Goal: Information Seeking & Learning: Learn about a topic

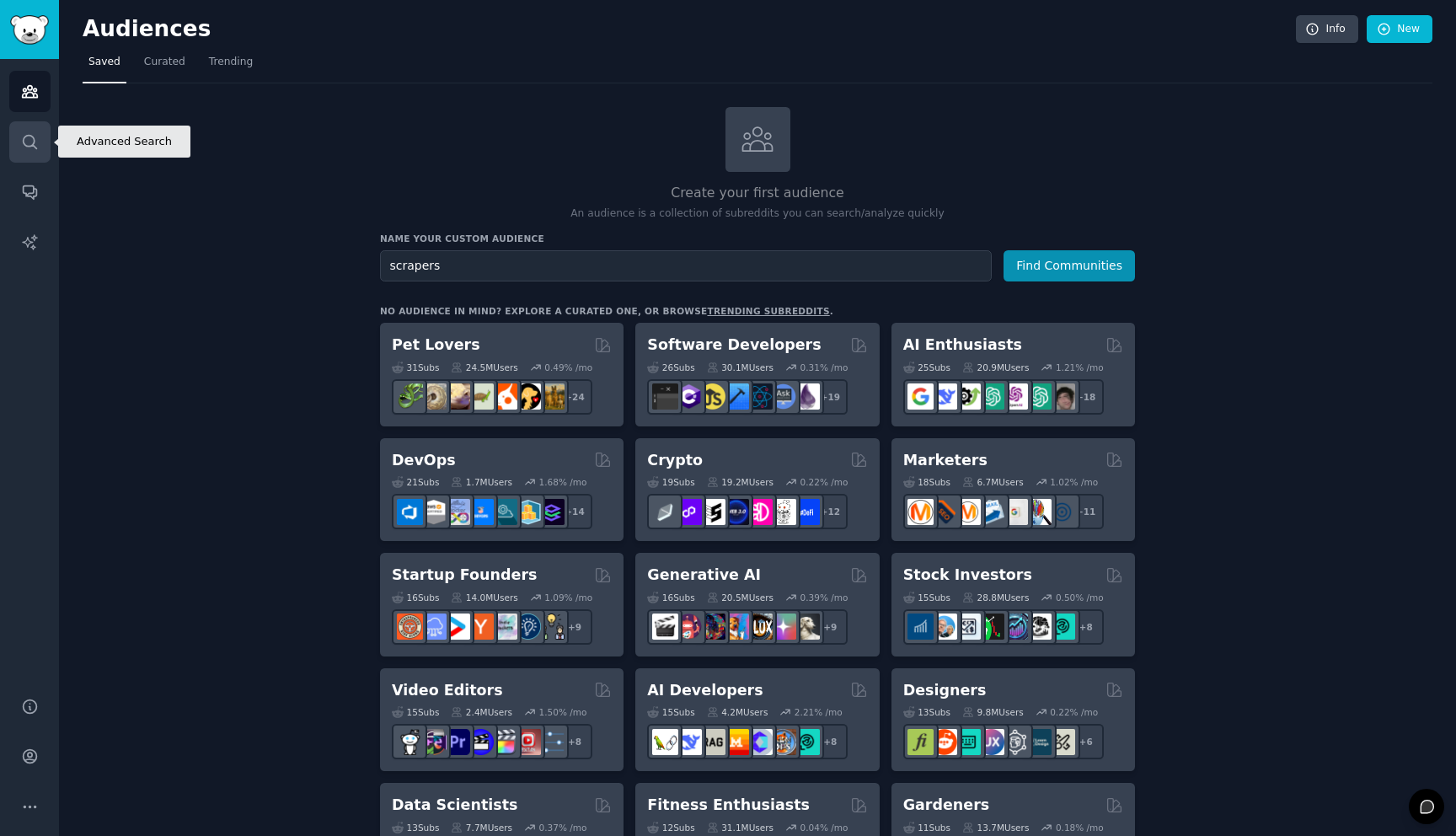
type input "scrapers"
click at [18, 133] on link "Search" at bounding box center [30, 142] width 41 height 41
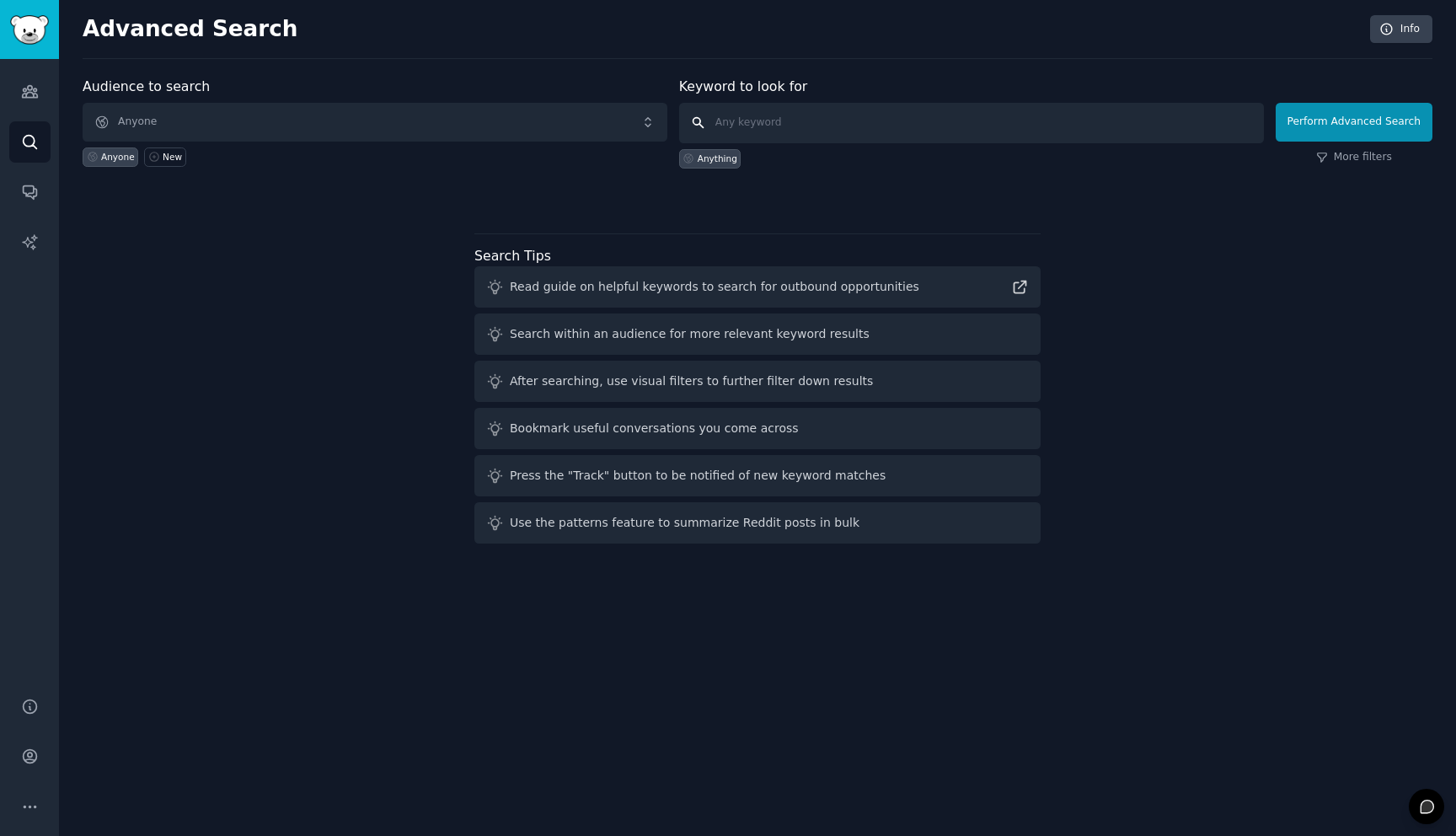
click at [765, 133] on input "text" at bounding box center [972, 122] width 585 height 40
type input "scrapers"
click at [1359, 120] on button "Perform Advanced Search" at bounding box center [1354, 121] width 157 height 38
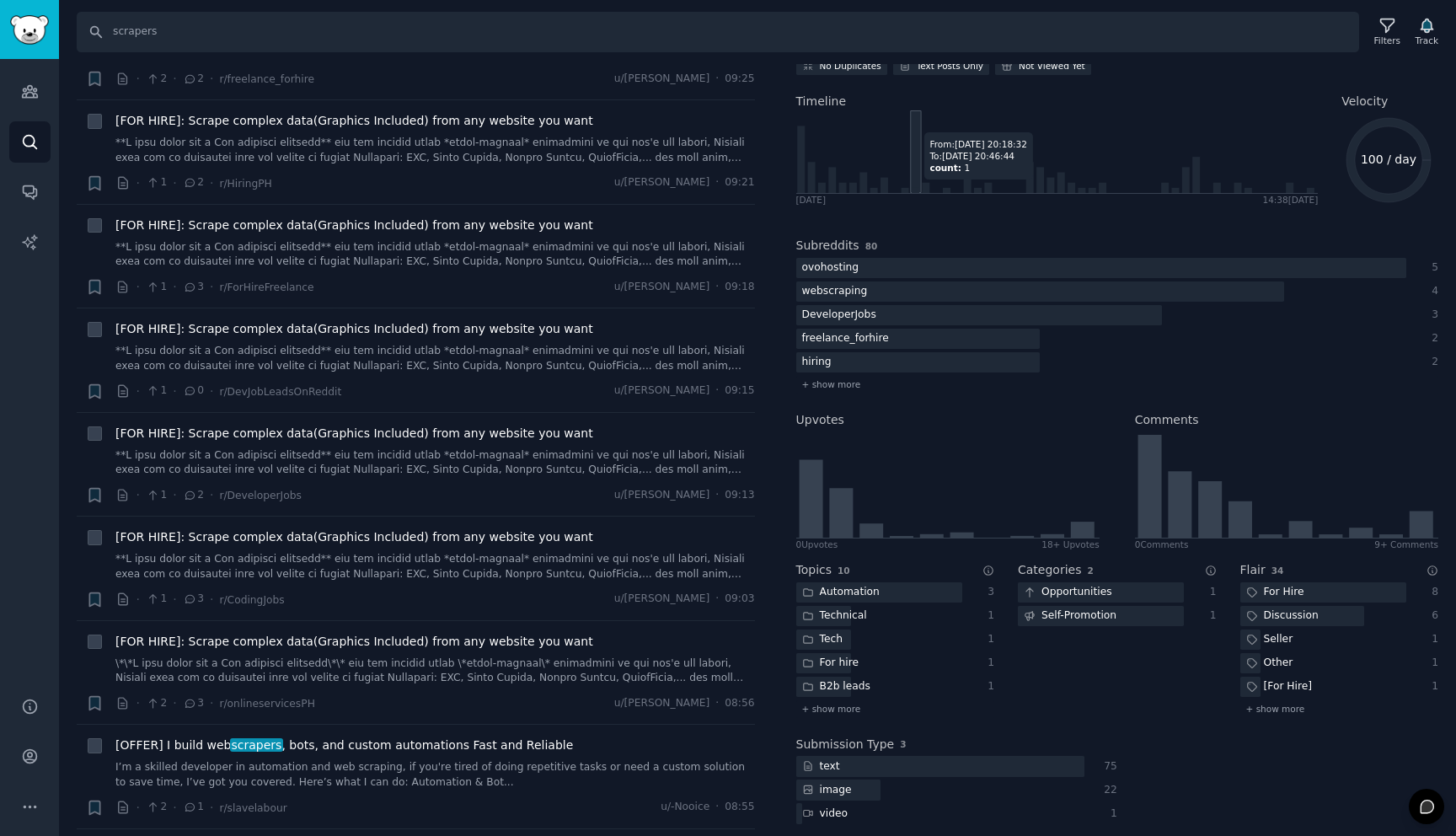
scroll to position [82, 0]
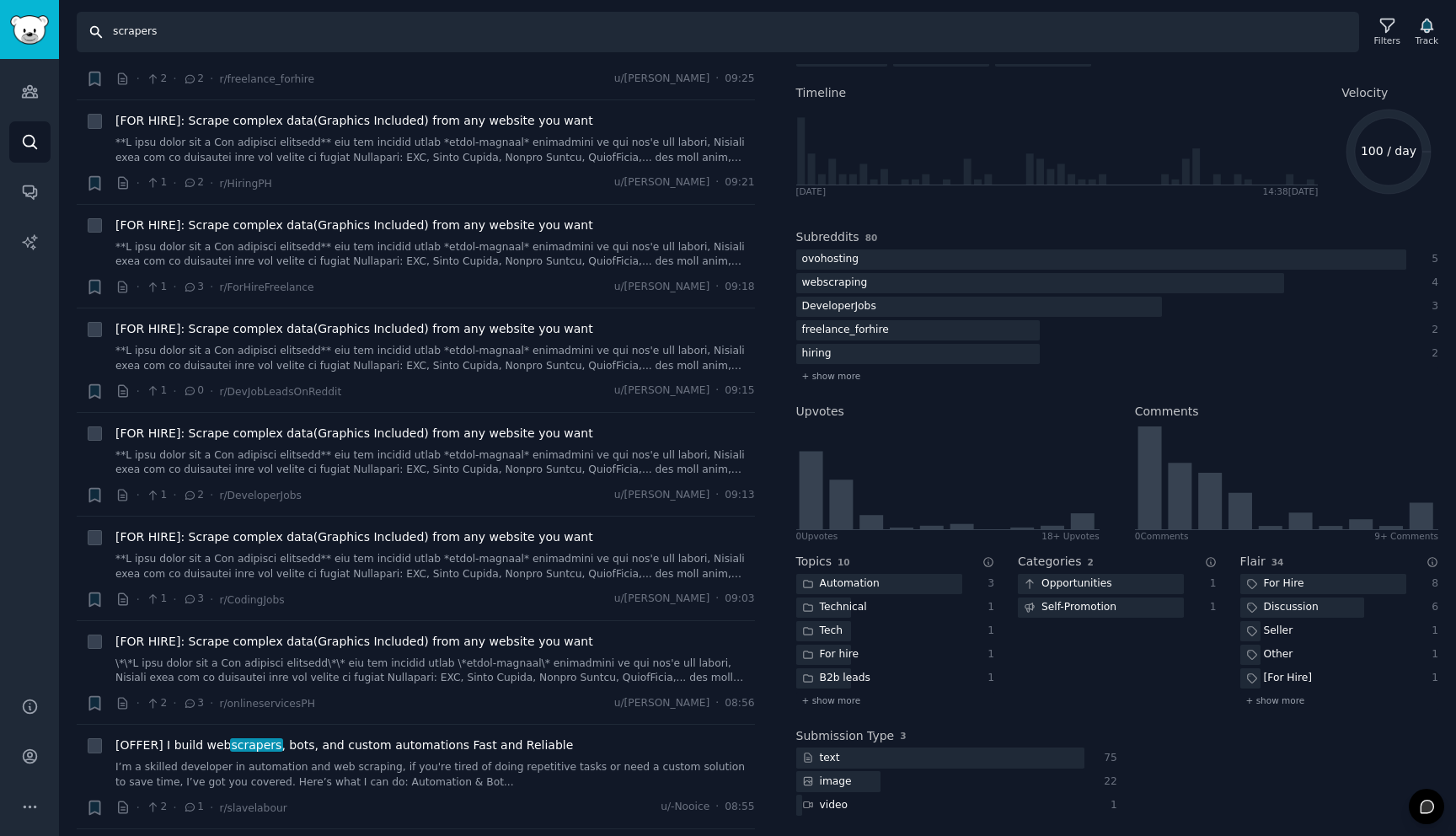
click at [180, 39] on input "scrapers" at bounding box center [718, 32] width 1283 height 40
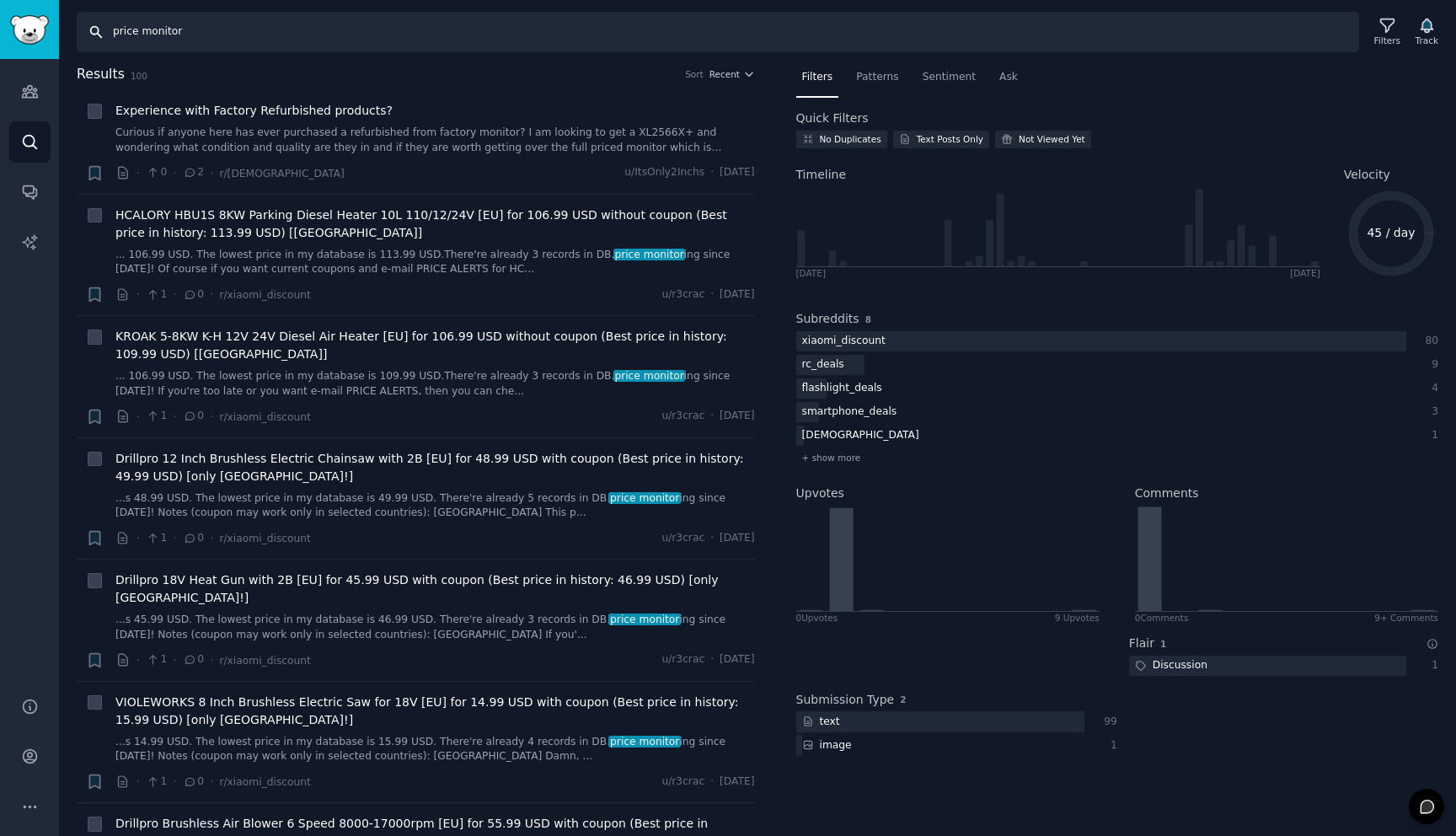
click at [109, 33] on input "price monitor" at bounding box center [718, 32] width 1283 height 40
type input "ecommerce price monitor"
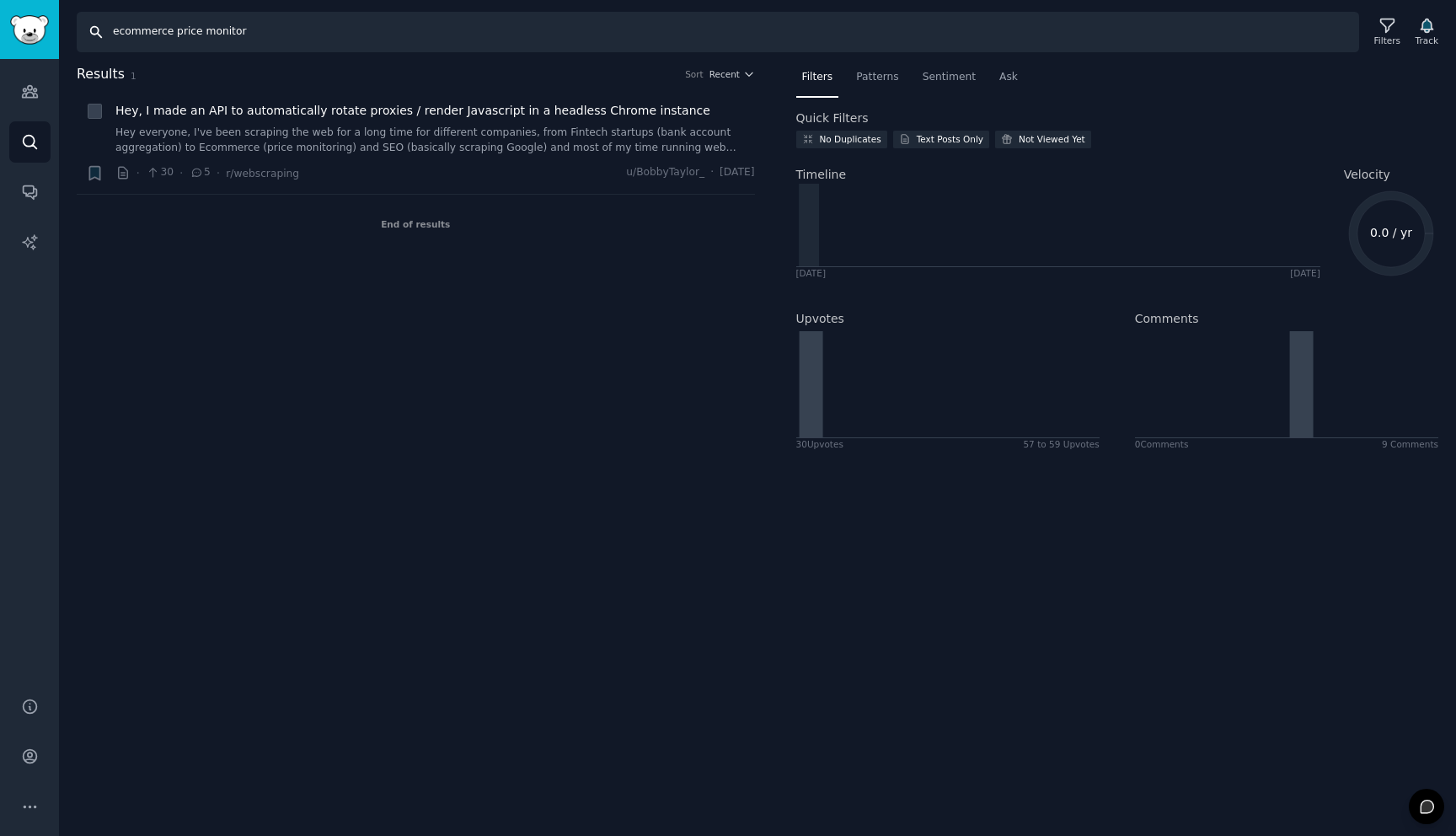
click at [252, 26] on input "ecommerce price monitor" at bounding box center [718, 32] width 1283 height 40
click at [875, 85] on div "Patterns" at bounding box center [877, 81] width 54 height 34
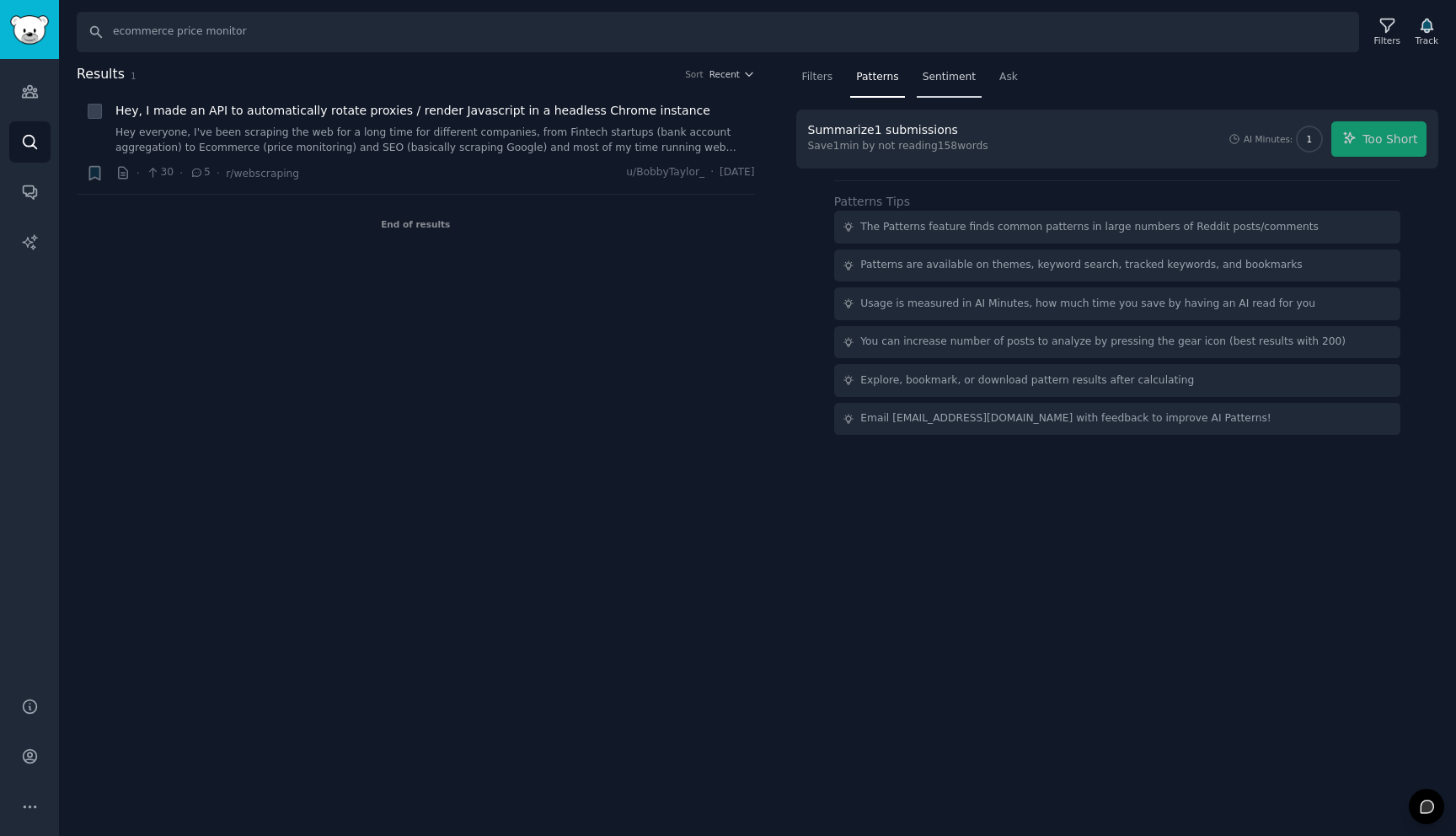
click at [941, 83] on span "Sentiment" at bounding box center [949, 77] width 53 height 15
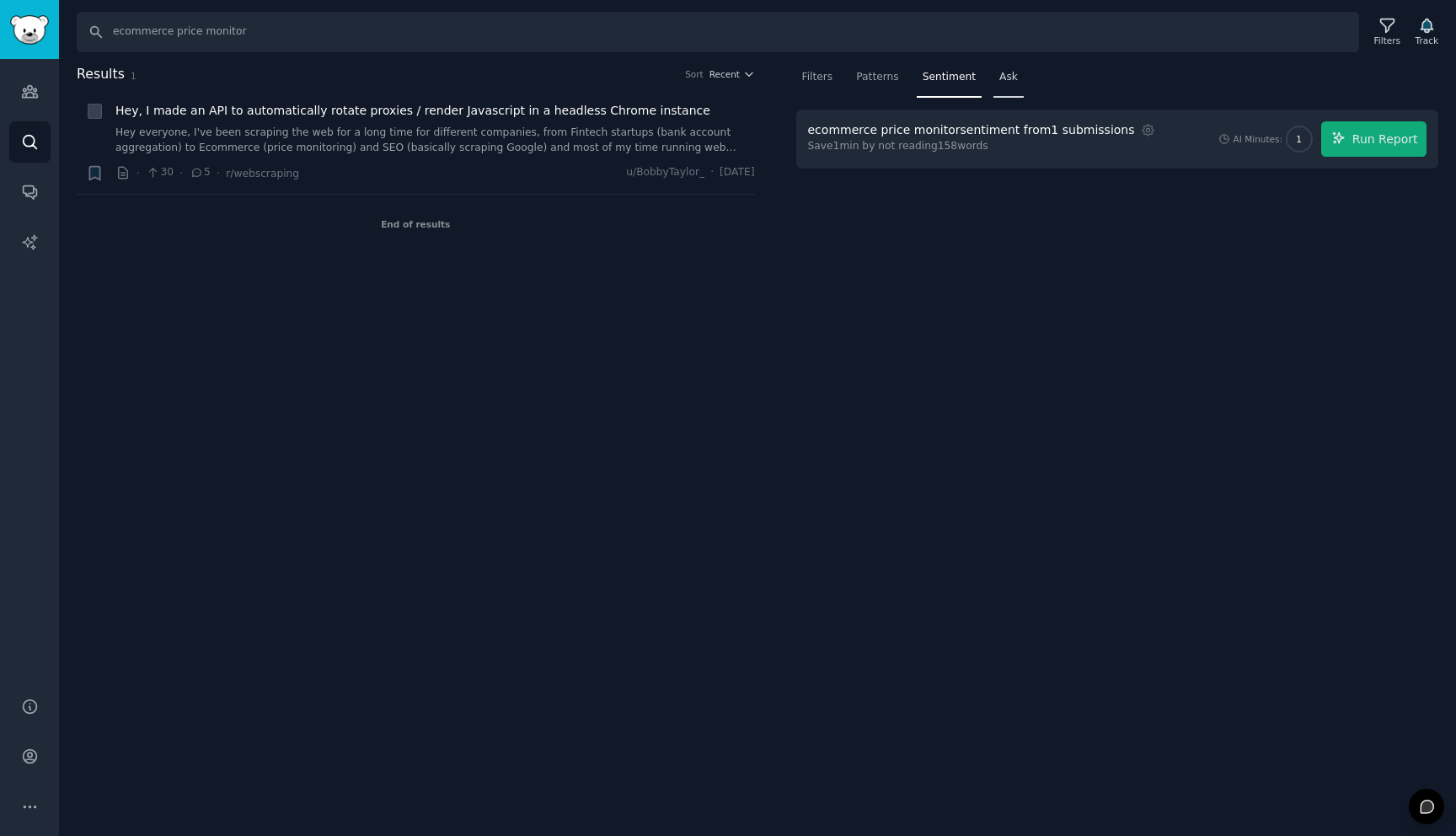
click at [1011, 79] on span "Ask" at bounding box center [1008, 77] width 19 height 15
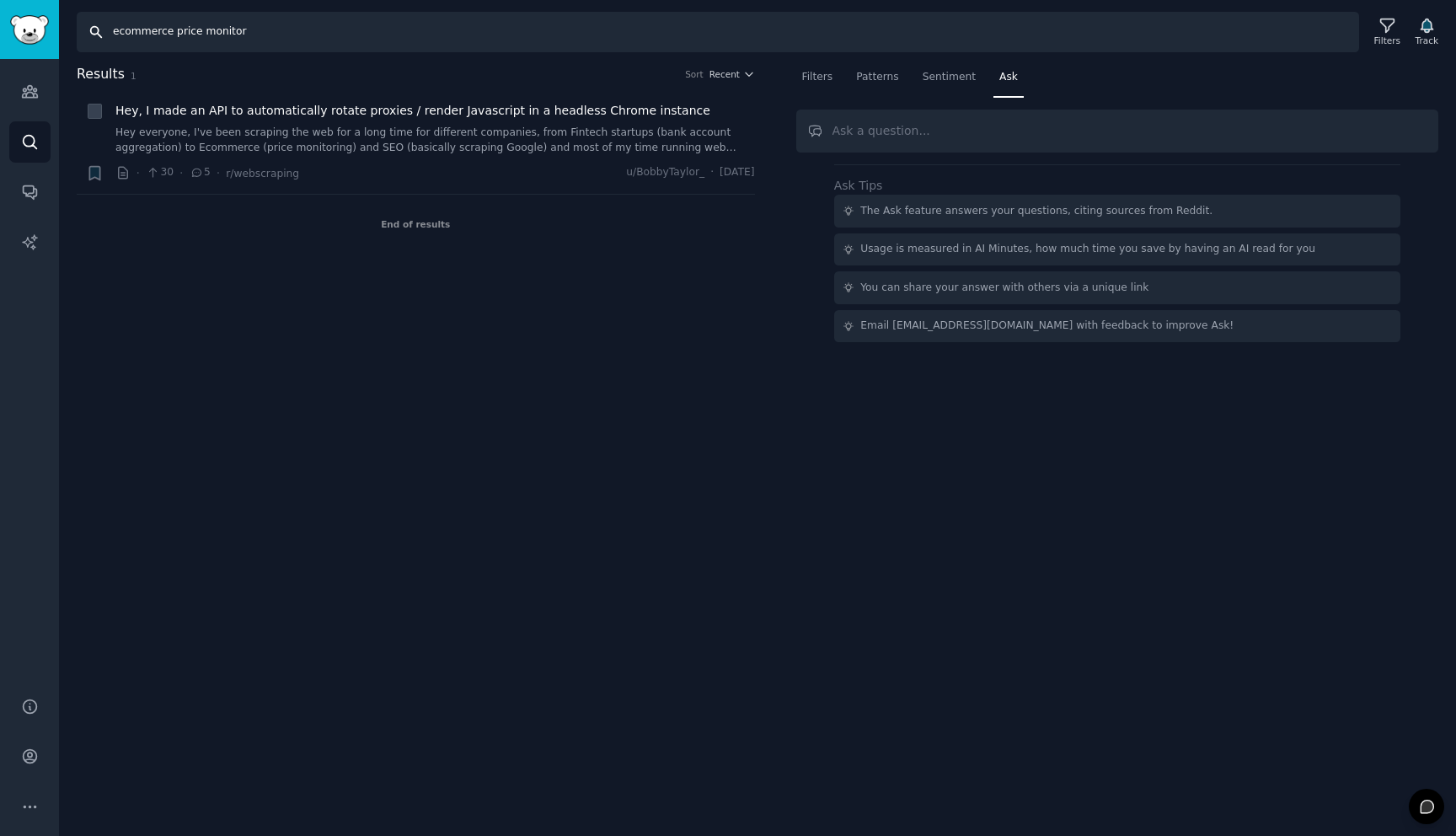
click at [225, 27] on input "ecommerce price monitor" at bounding box center [718, 32] width 1283 height 40
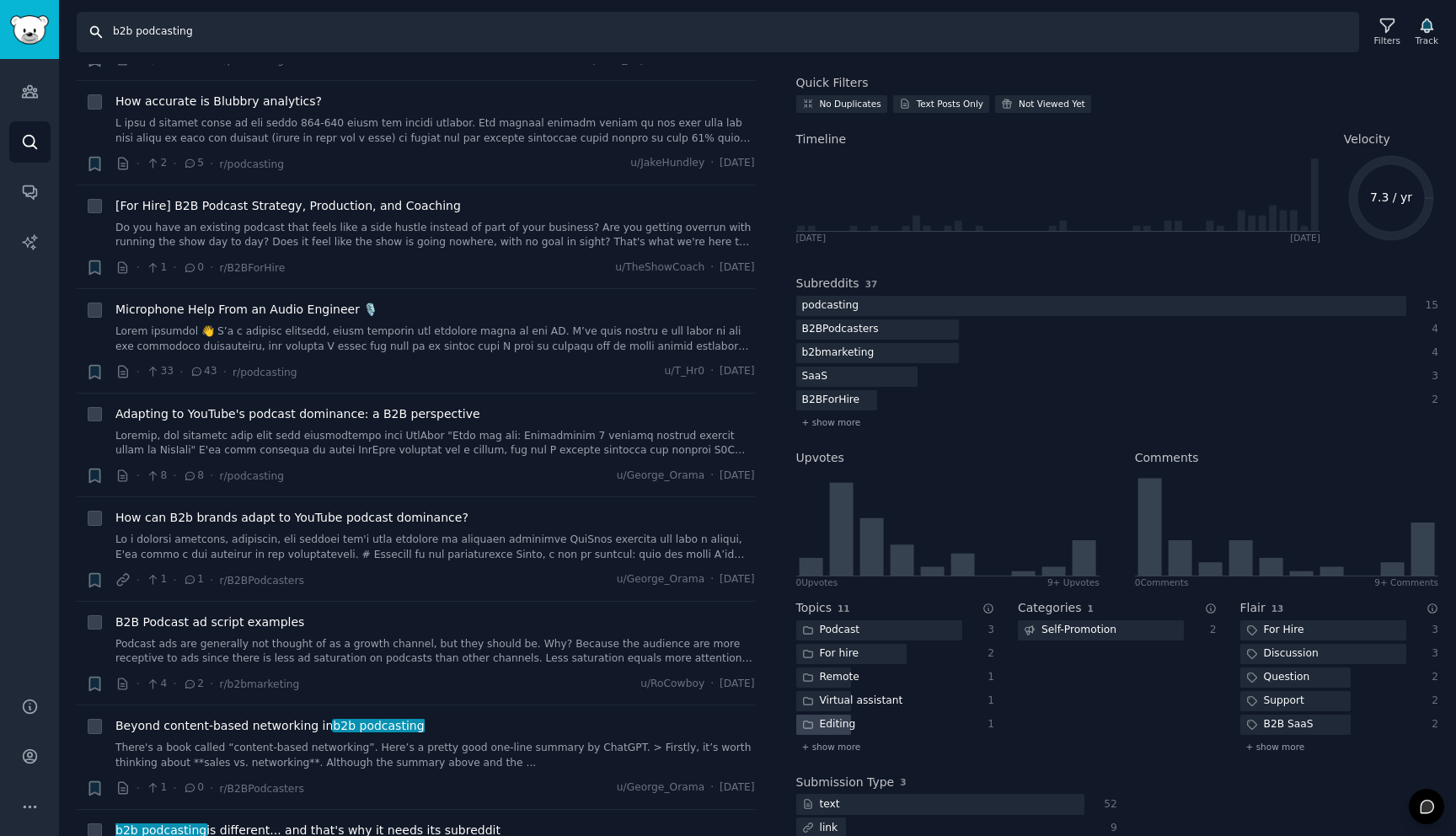
scroll to position [41, 0]
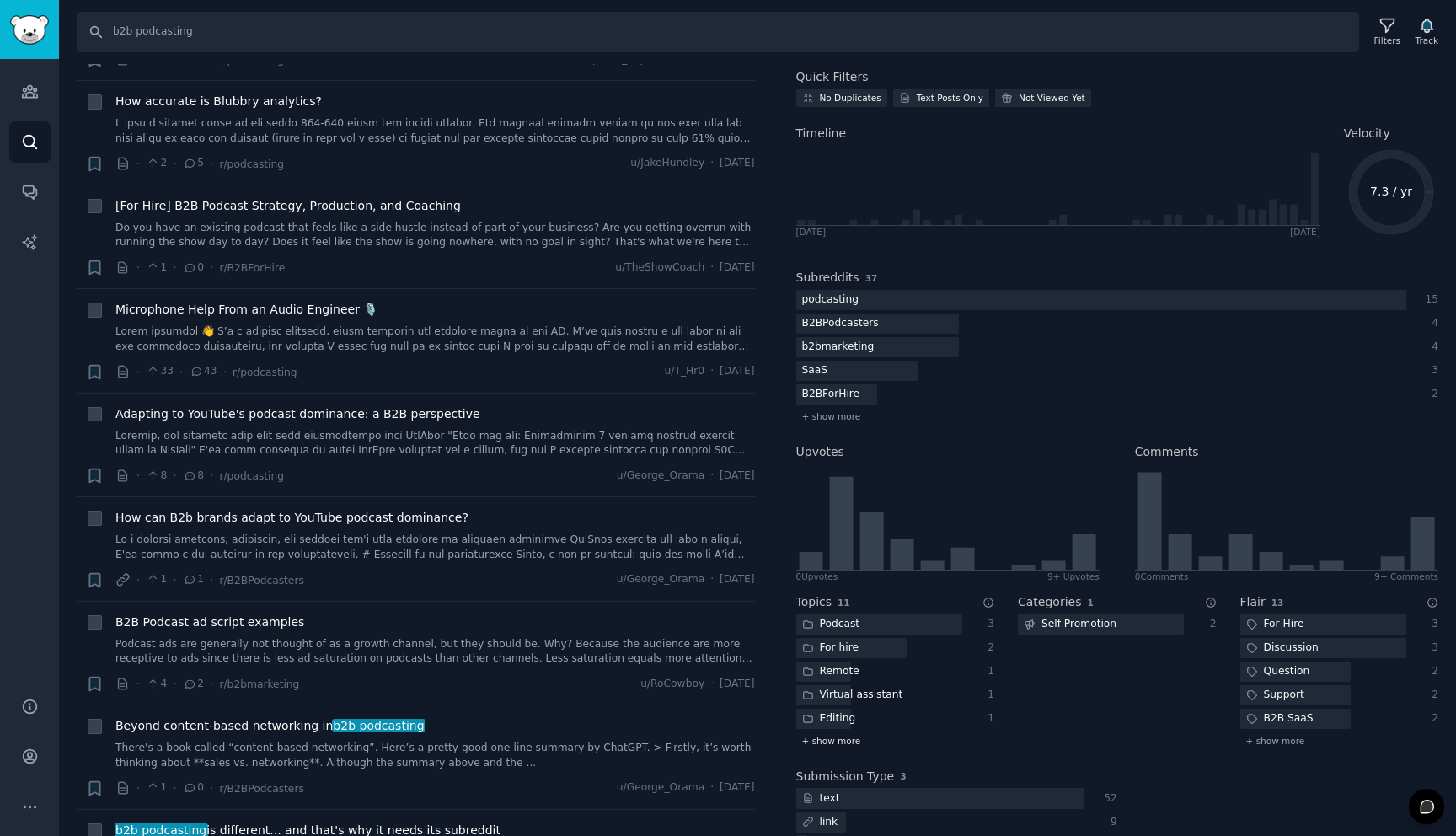
click at [833, 740] on span "+ show more" at bounding box center [832, 740] width 59 height 12
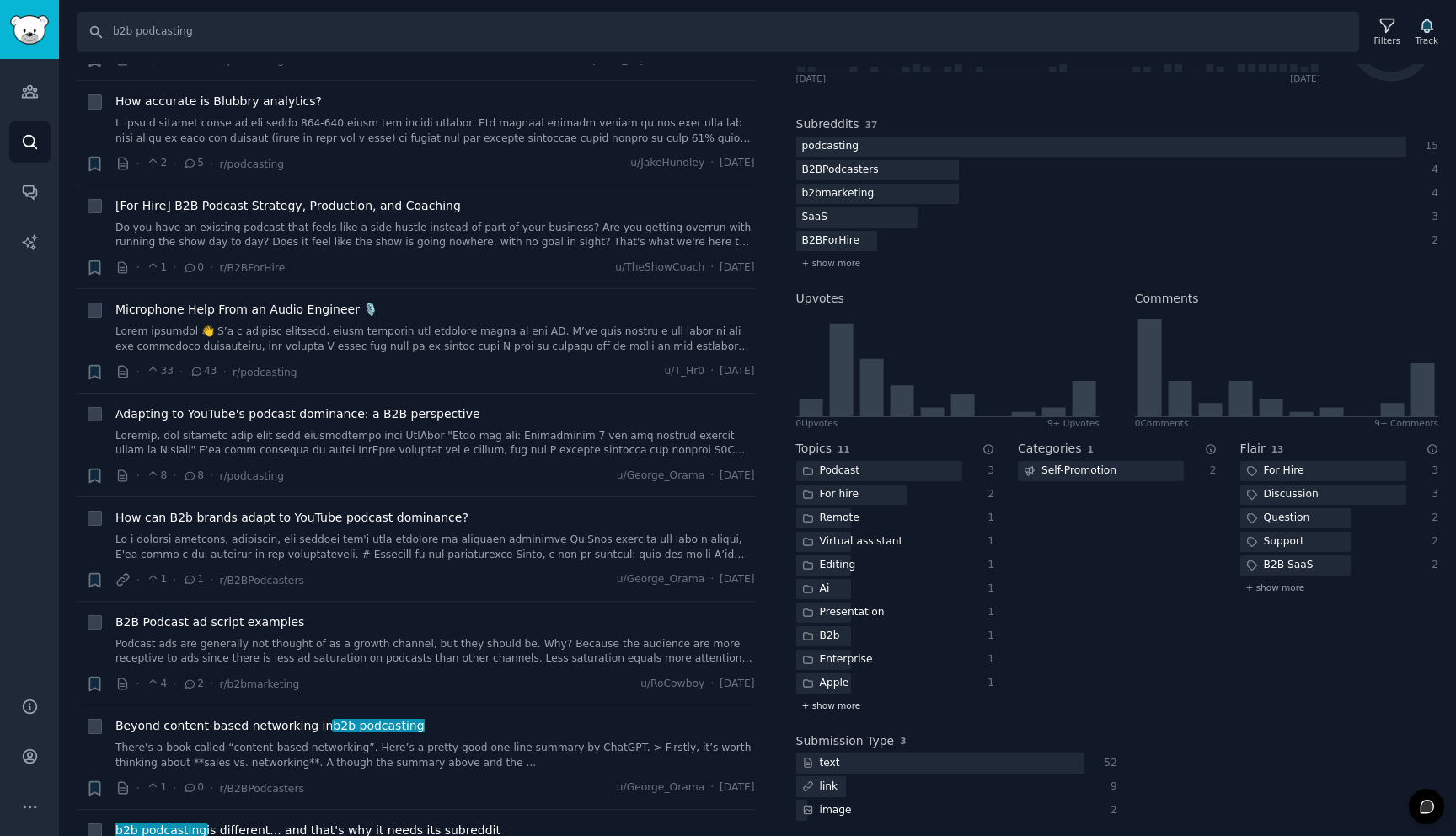
scroll to position [196, 0]
click at [827, 564] on div "Editing" at bounding box center [829, 564] width 66 height 21
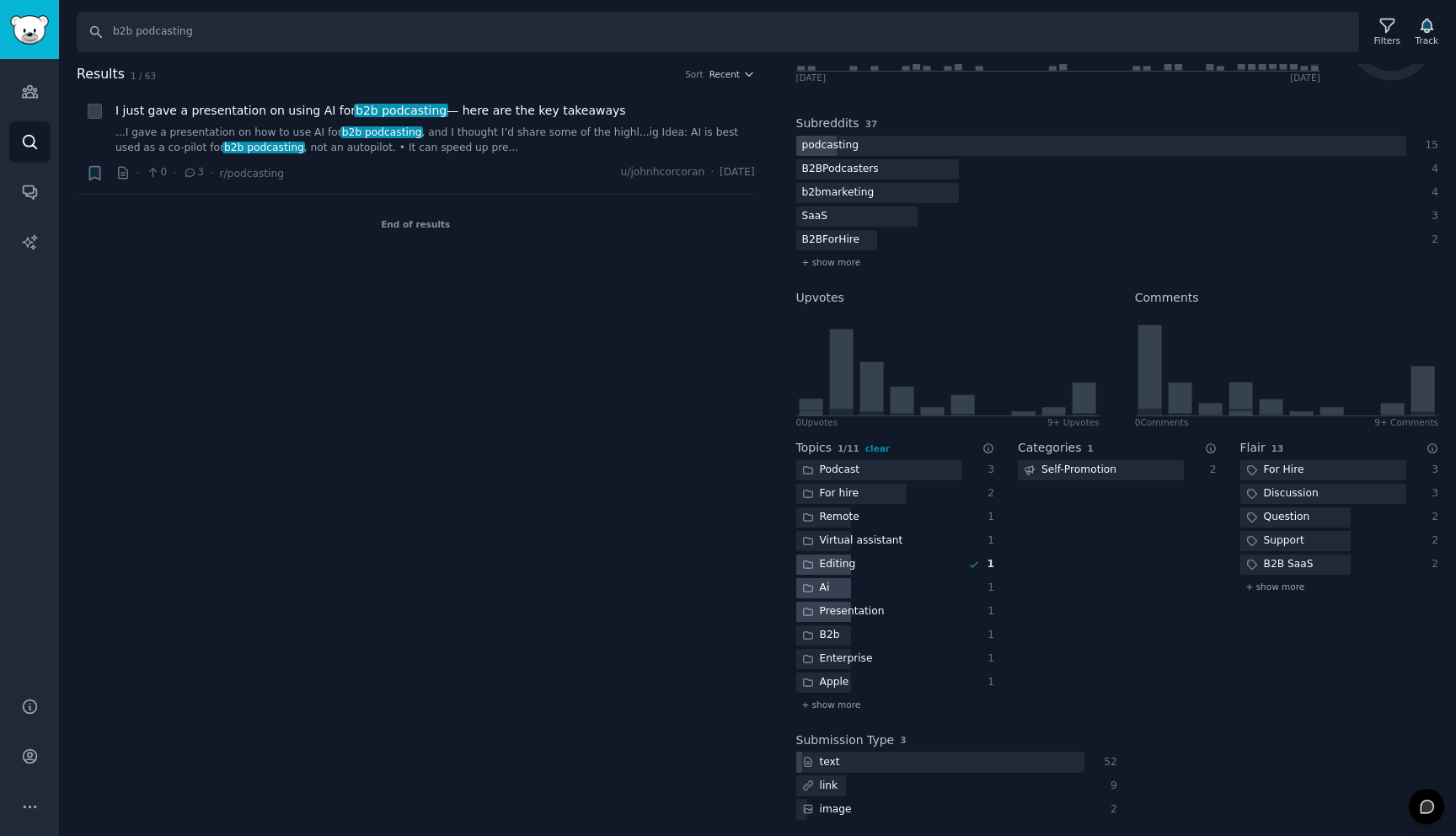
scroll to position [0, 0]
click at [835, 594] on div at bounding box center [824, 588] width 55 height 21
click at [612, 32] on input "b2b podcasting" at bounding box center [718, 32] width 1283 height 40
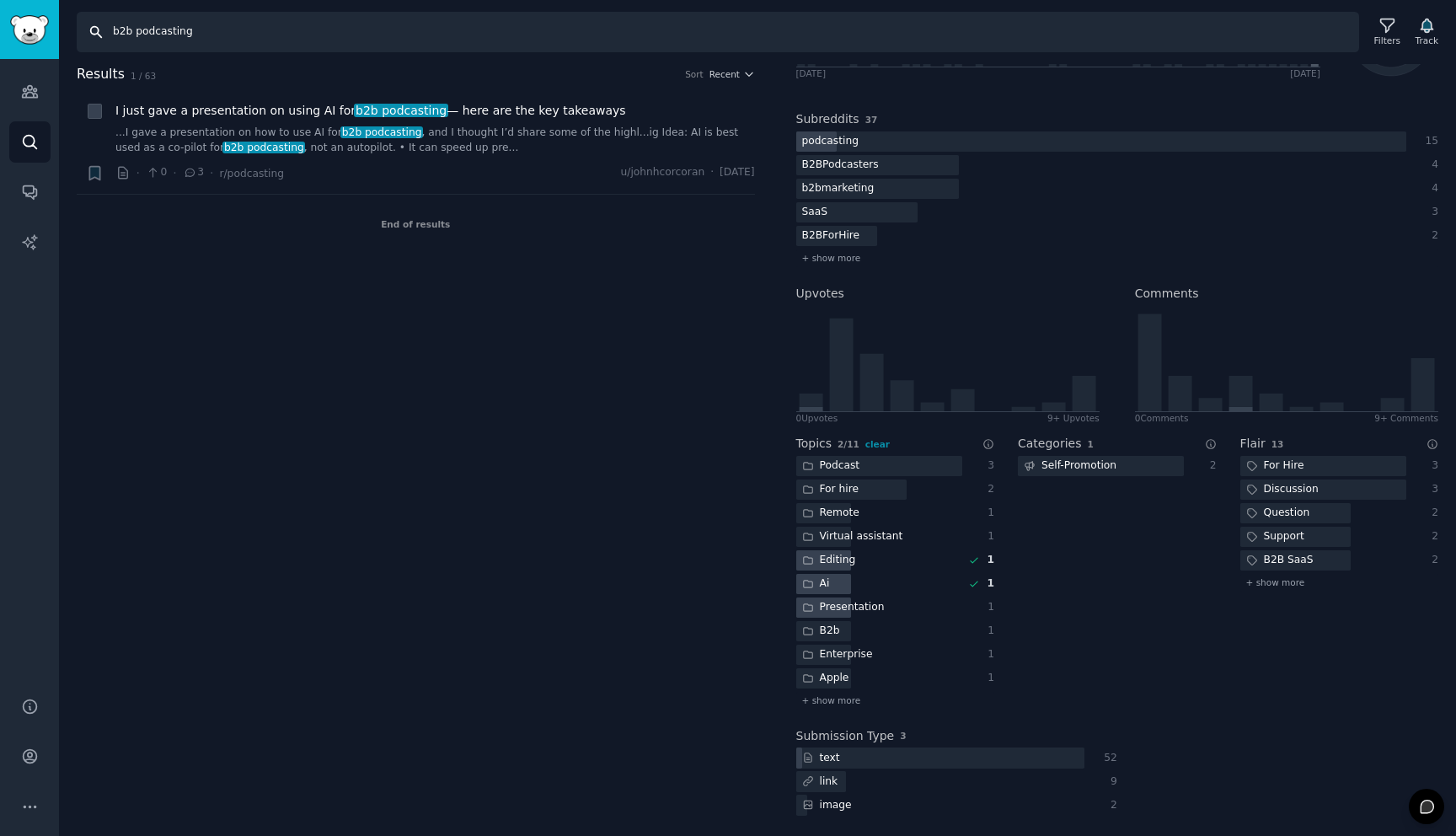
click at [612, 32] on input "b2b podcasting" at bounding box center [718, 32] width 1283 height 40
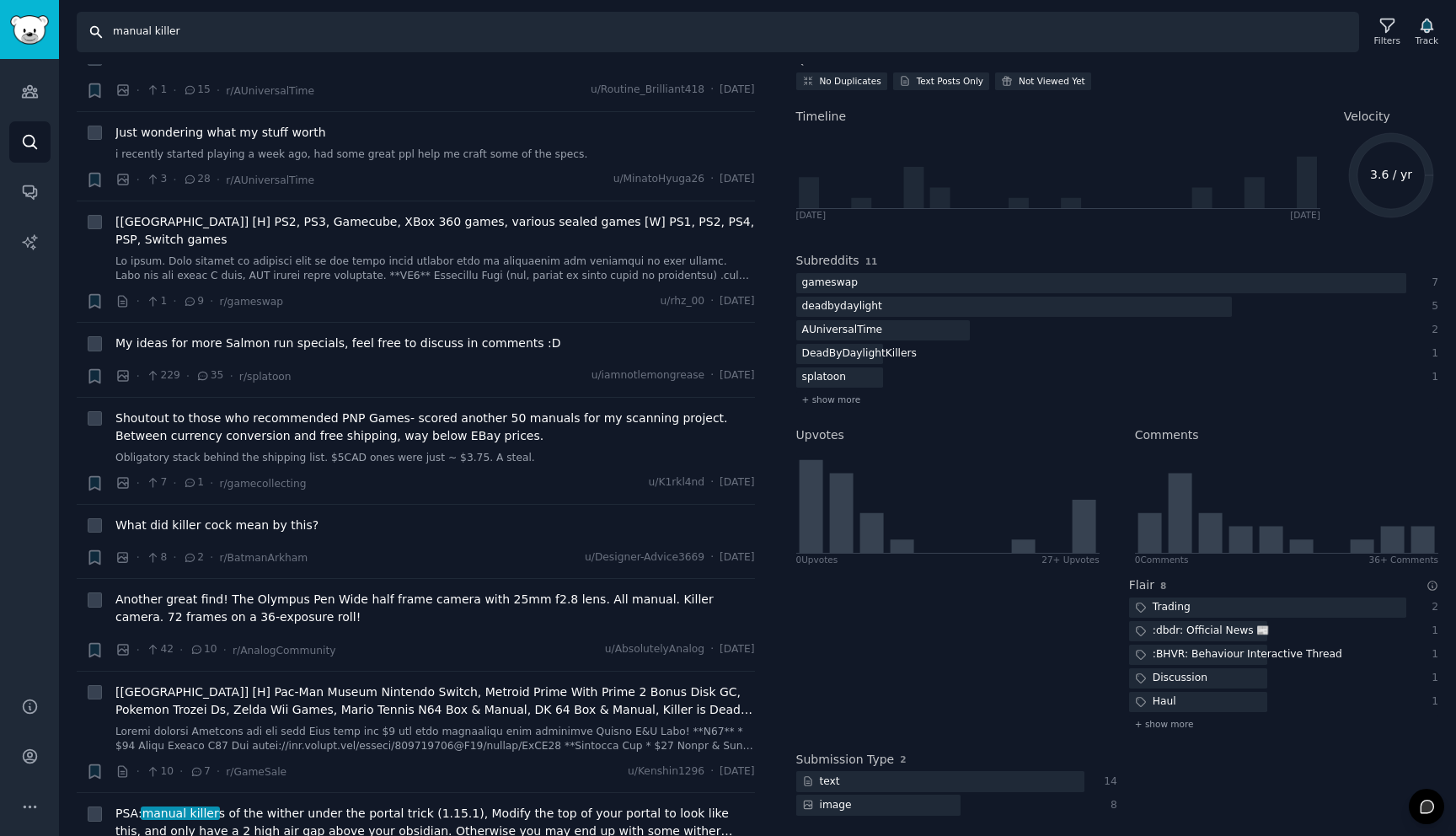
scroll to position [264, 0]
click at [371, 33] on input "manual killer" at bounding box center [718, 32] width 1283 height 40
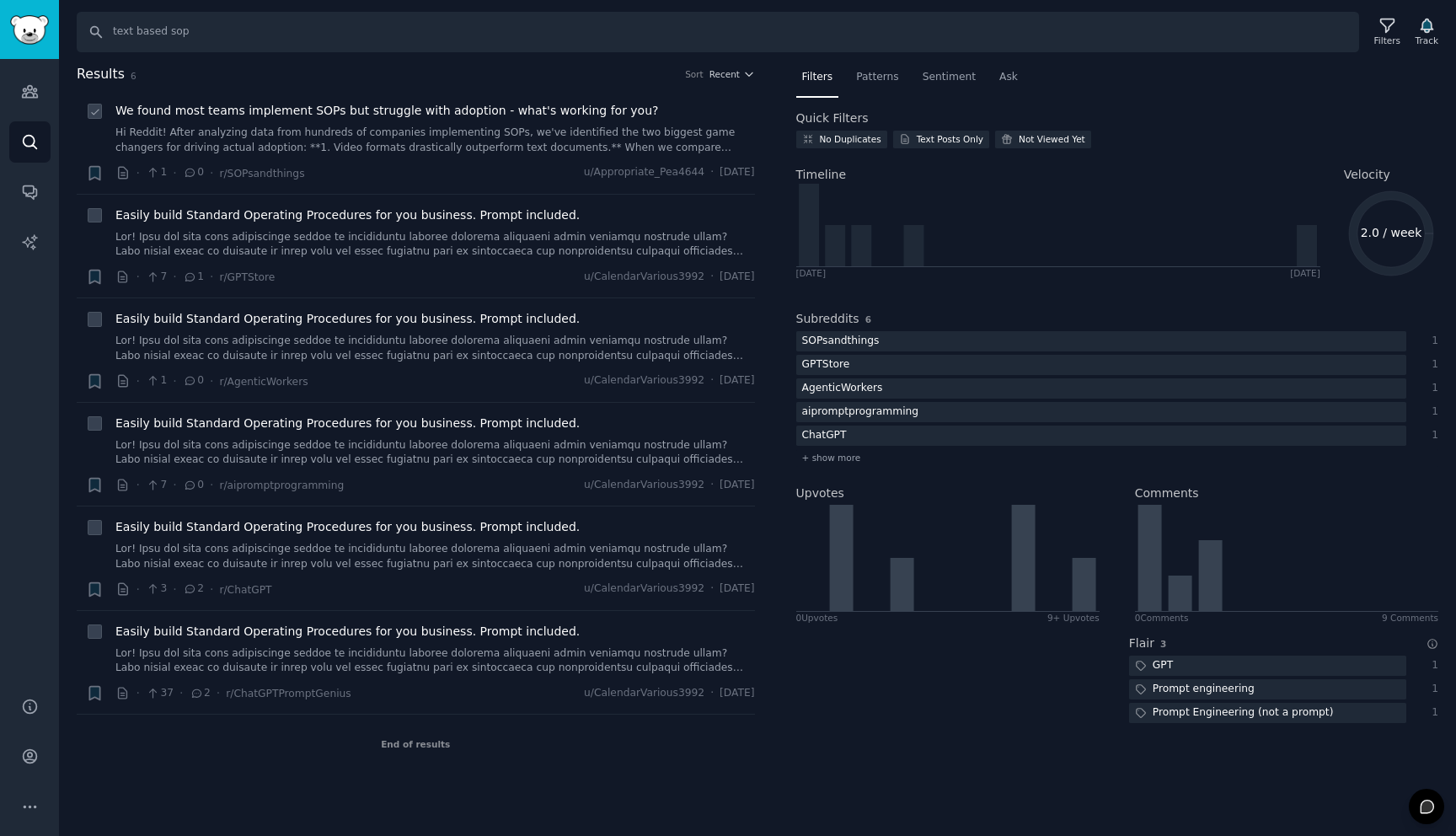
click at [318, 111] on span "We found most teams implement SOPs but struggle with adoption - what's working …" at bounding box center [387, 111] width 543 height 18
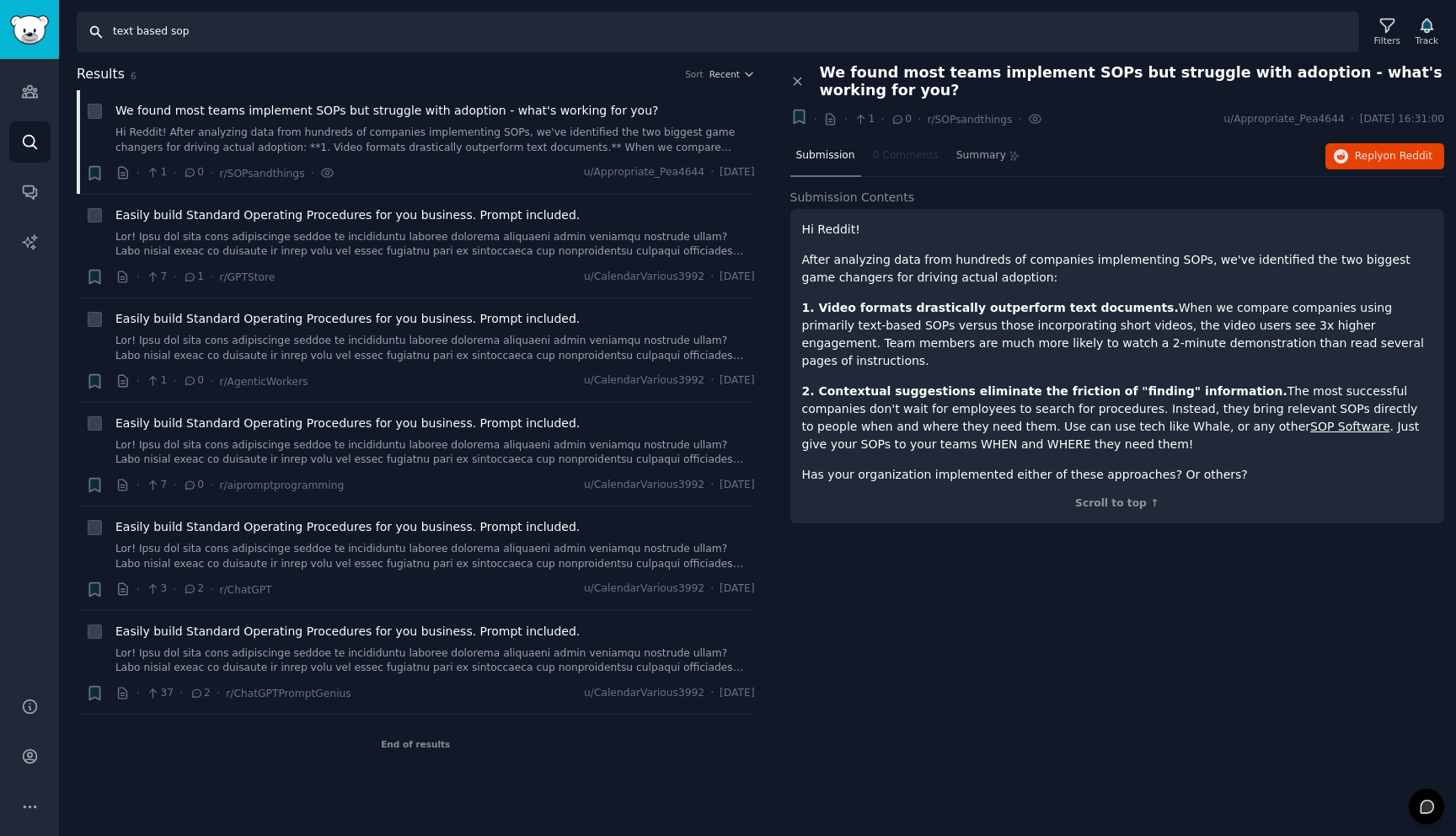
click at [152, 34] on input "text based sop" at bounding box center [718, 32] width 1283 height 40
type input "sop for business"
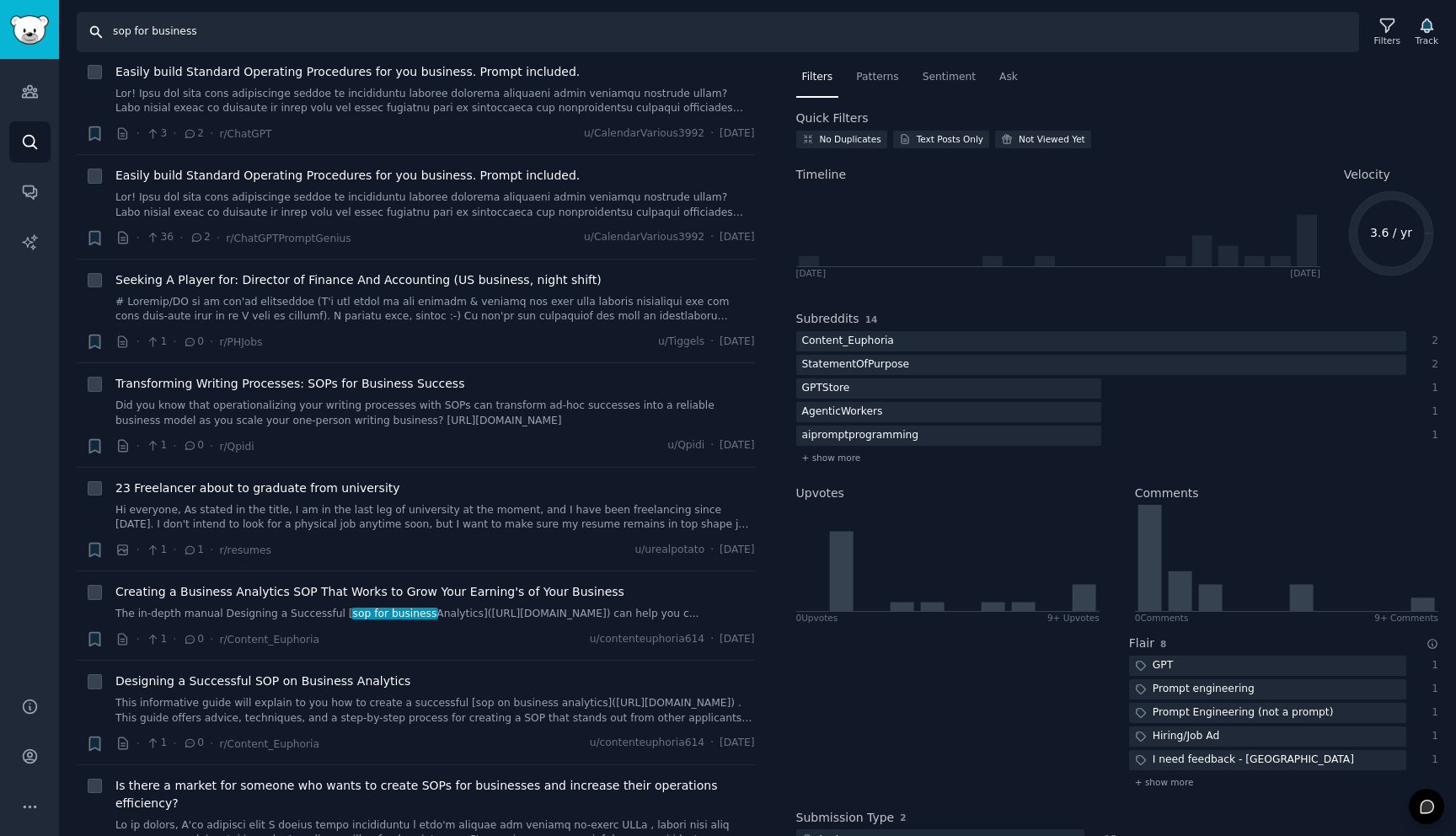
scroll to position [355, 0]
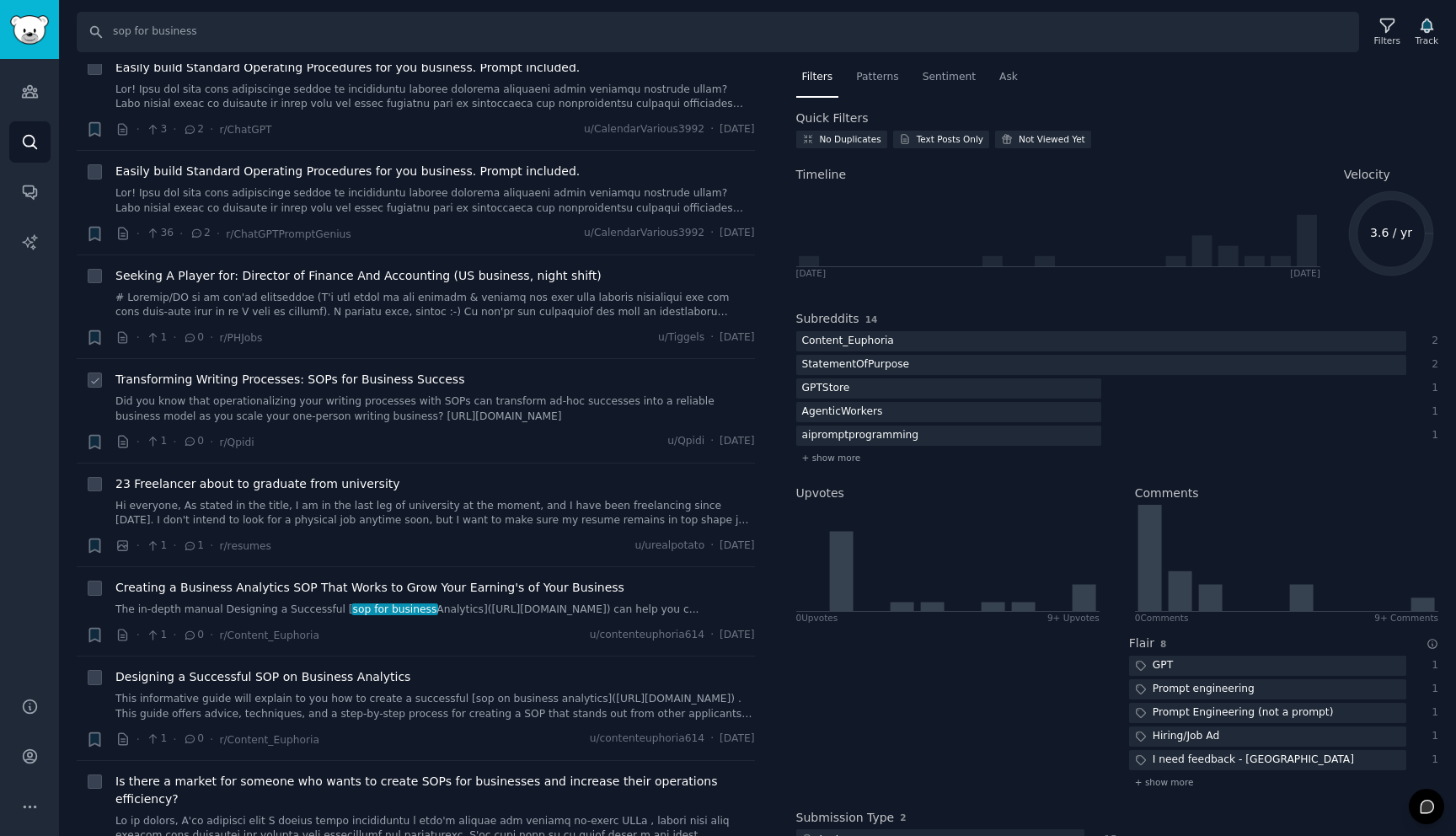
click at [380, 375] on span "Transforming Writing Processes: SOPs for Business Success" at bounding box center [289, 380] width 348 height 18
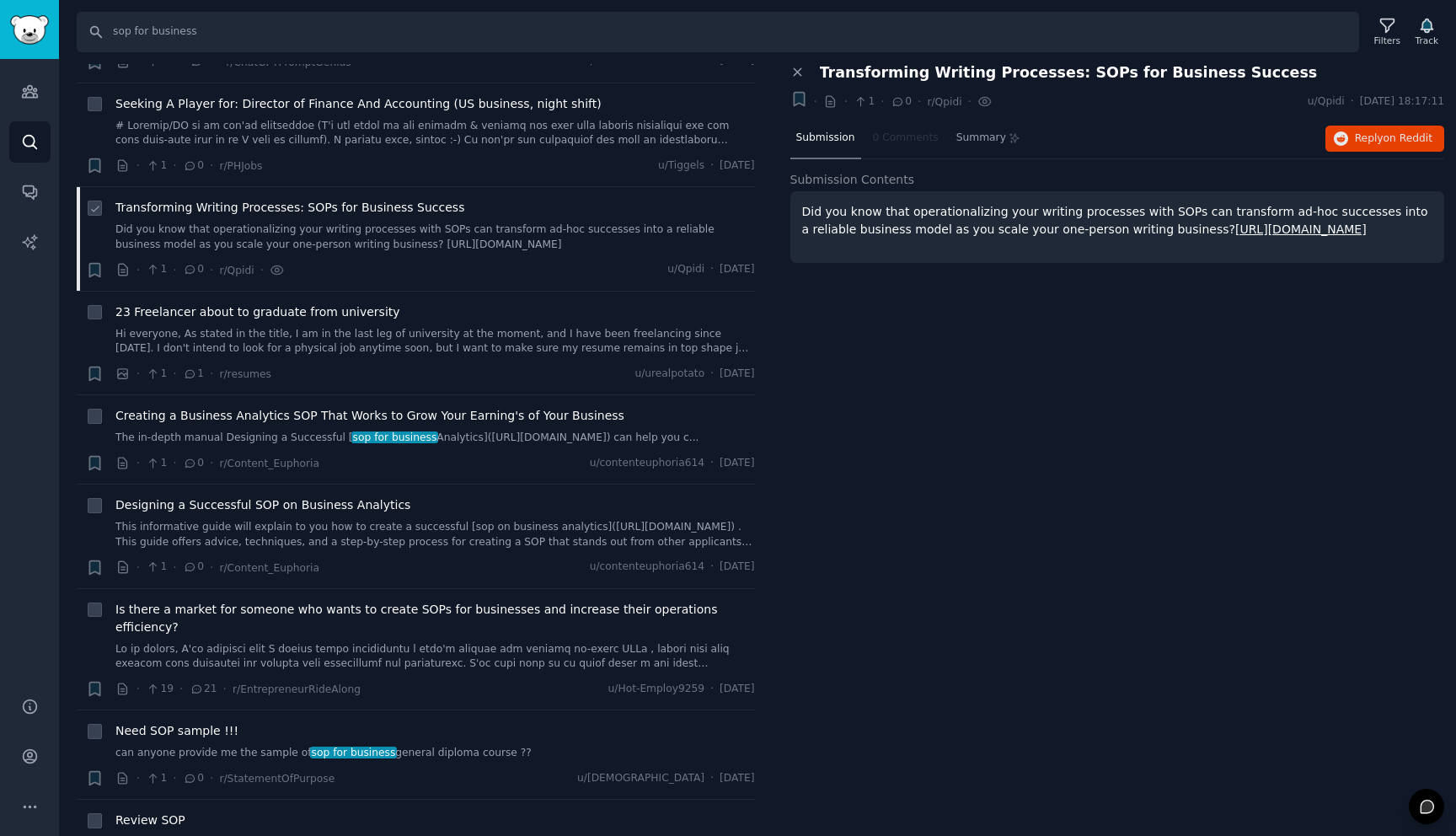
scroll to position [218, 0]
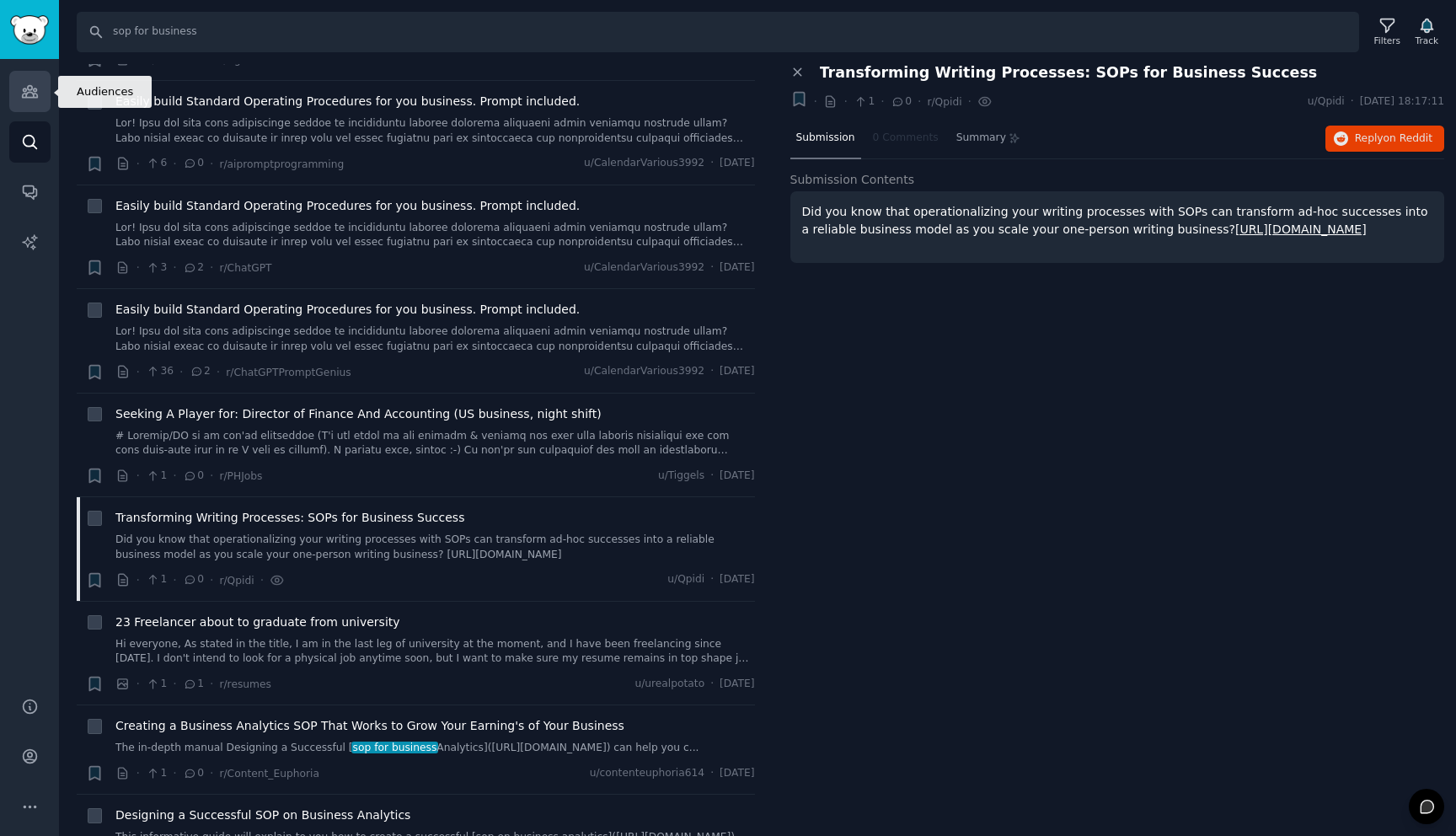
click at [31, 96] on icon "Sidebar" at bounding box center [30, 92] width 18 height 18
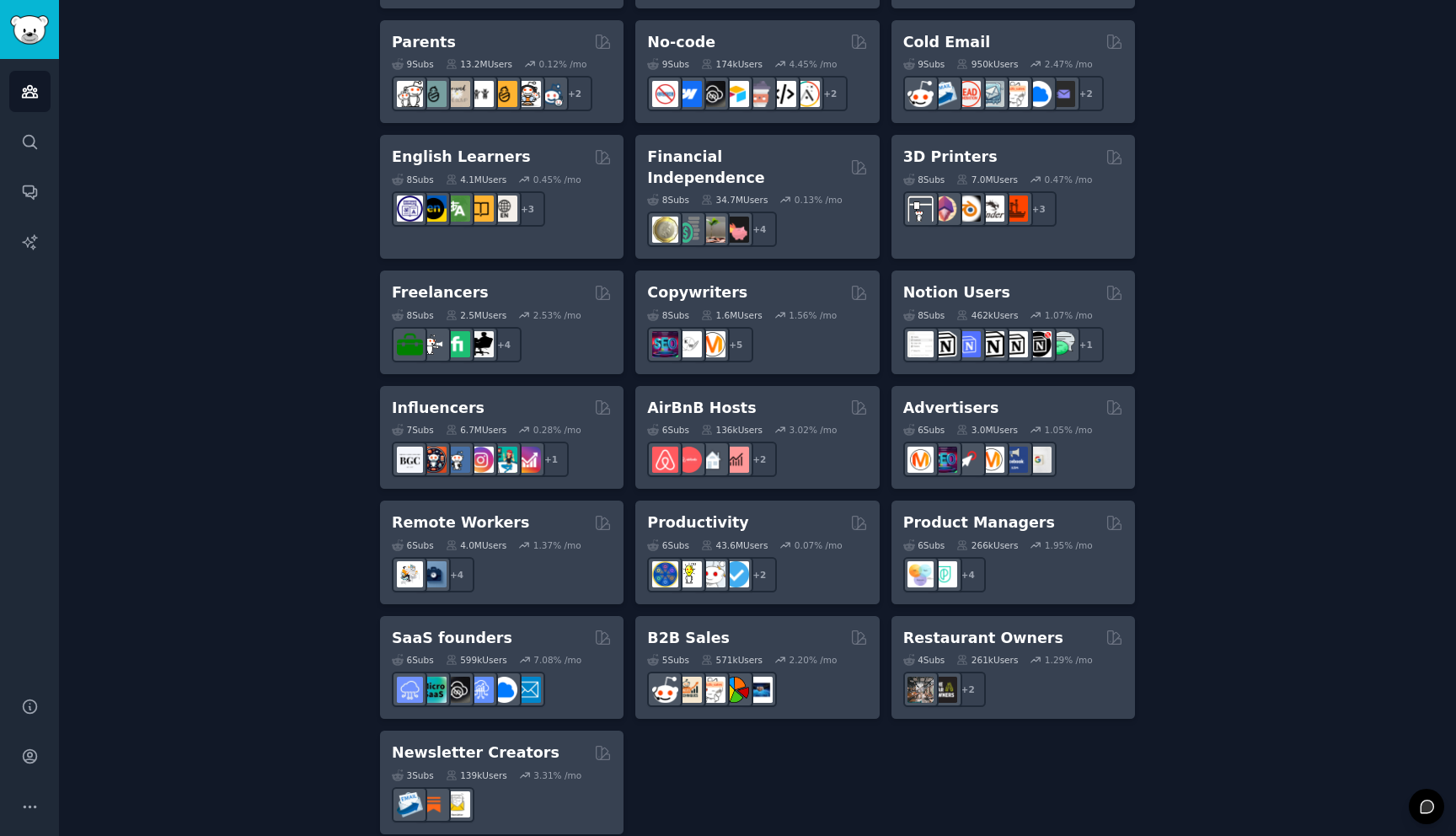
scroll to position [1108, 0]
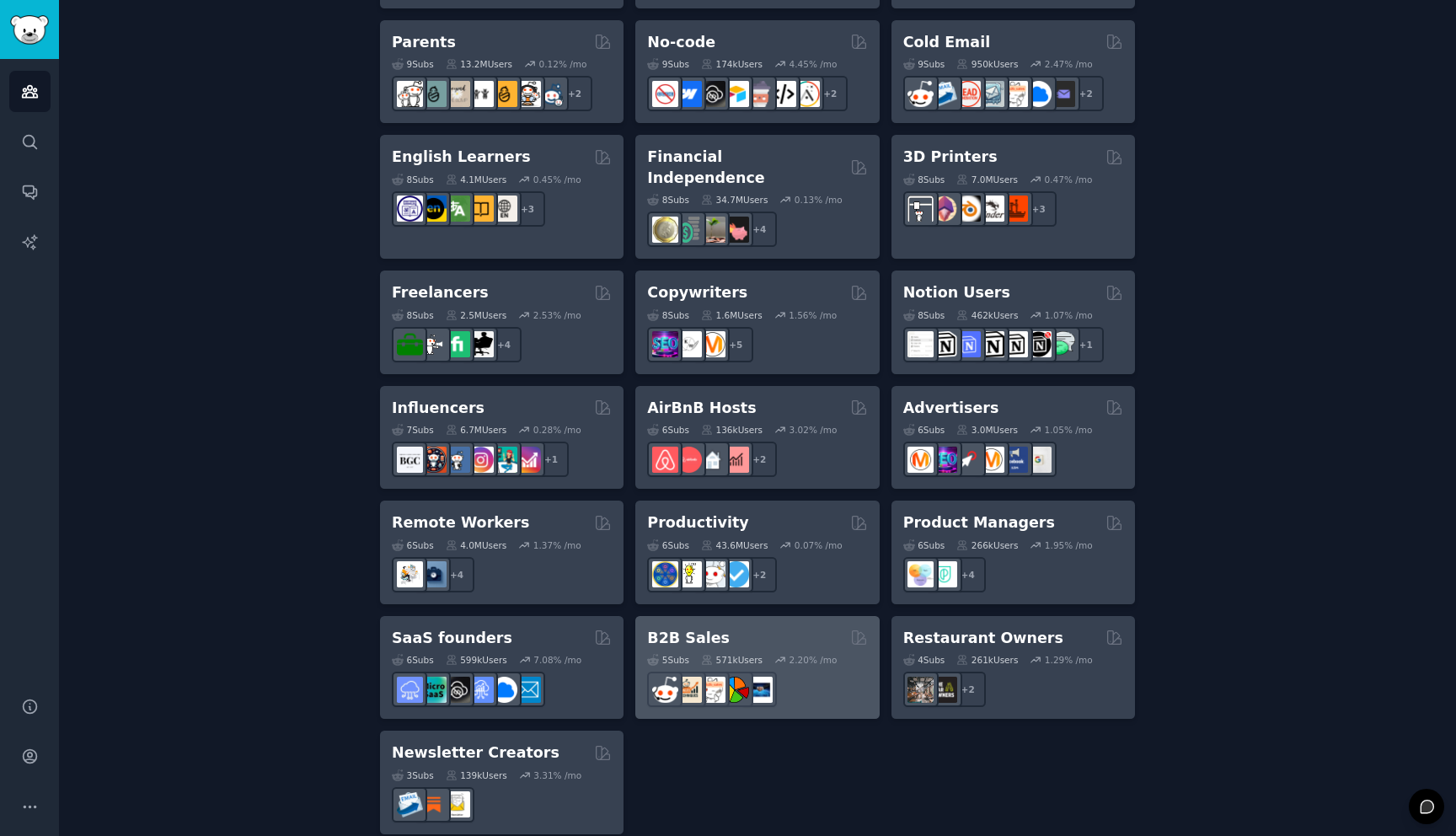
type input "b2b"
click at [698, 628] on h2 "B2B Sales" at bounding box center [688, 638] width 83 height 21
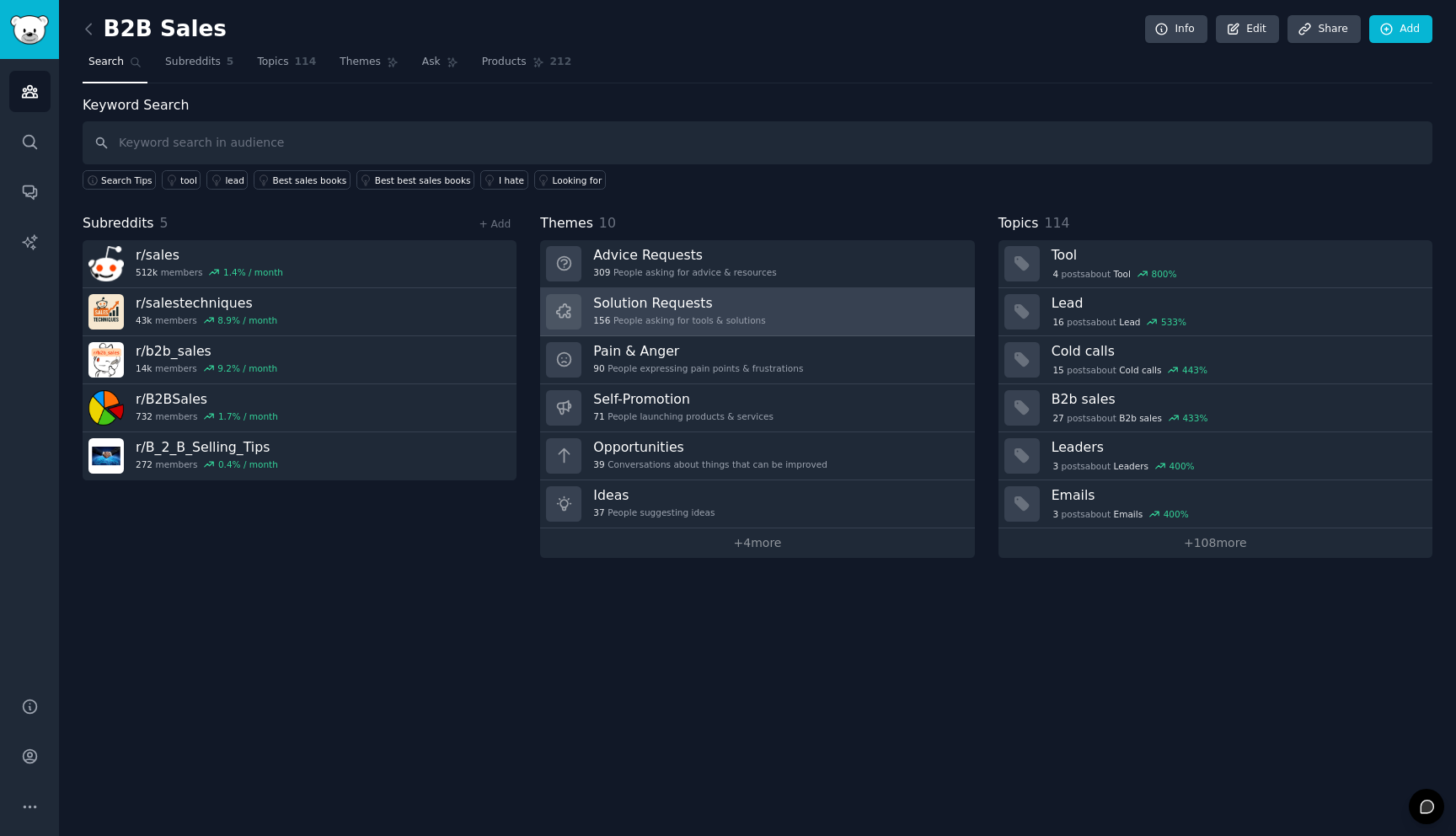
click at [743, 318] on div "156 People asking for tools & solutions" at bounding box center [678, 320] width 172 height 12
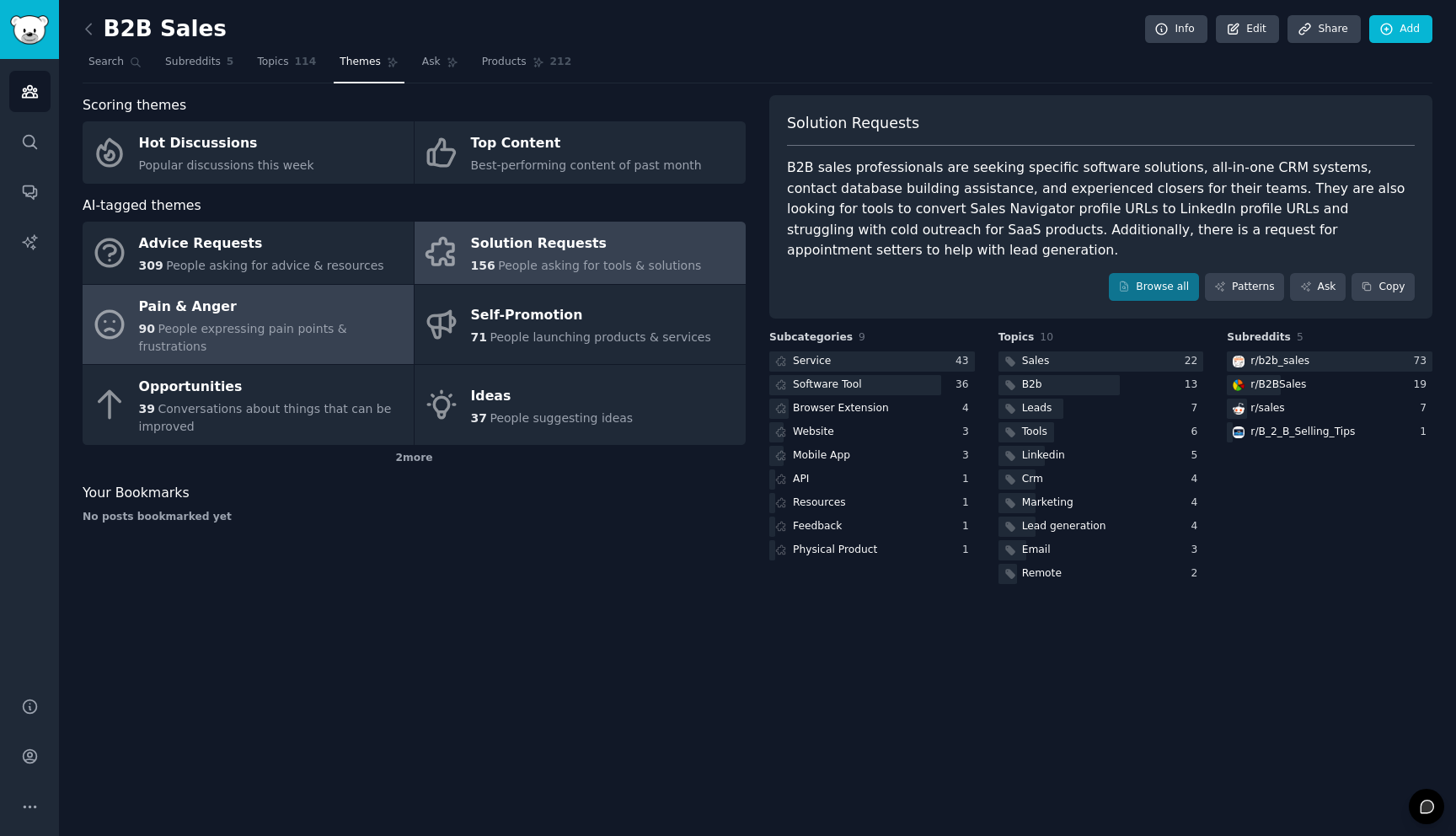
click at [348, 308] on div "Pain & Anger" at bounding box center [272, 306] width 266 height 27
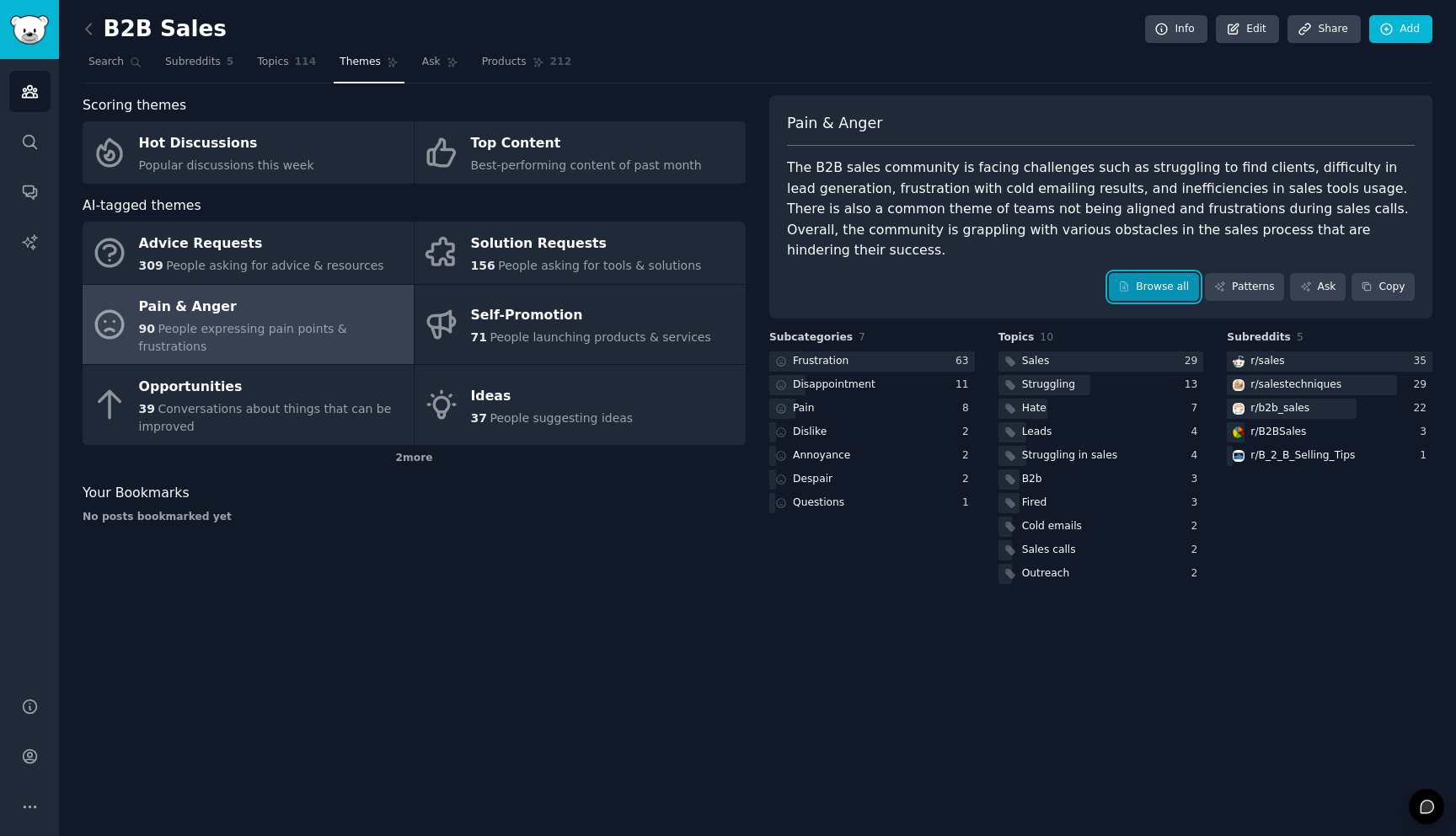
click at [1168, 273] on link "Browse all" at bounding box center [1154, 287] width 91 height 29
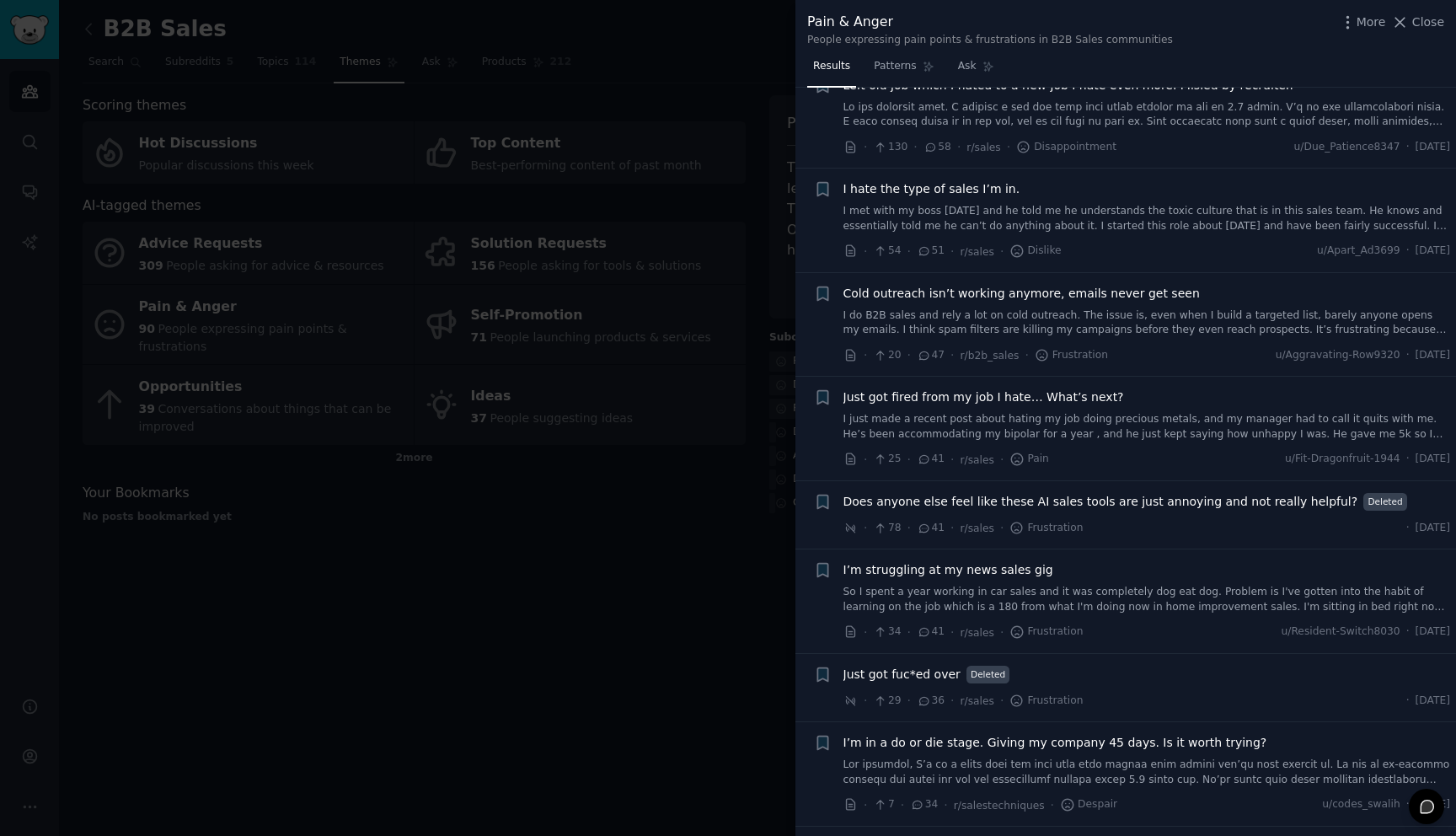
scroll to position [1459, 0]
click at [671, 527] on div at bounding box center [728, 418] width 1456 height 836
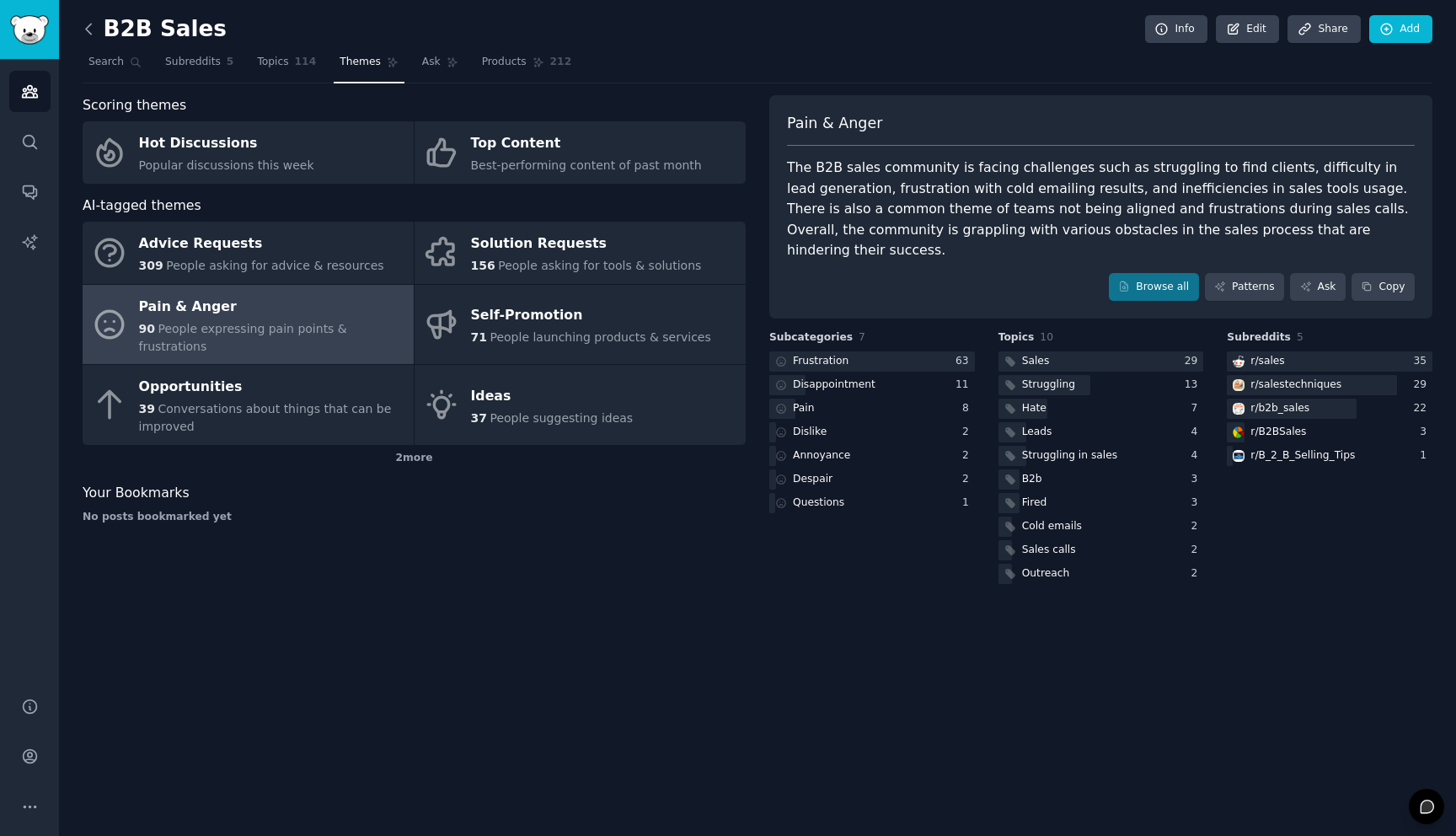
click at [86, 29] on icon at bounding box center [88, 29] width 5 height 10
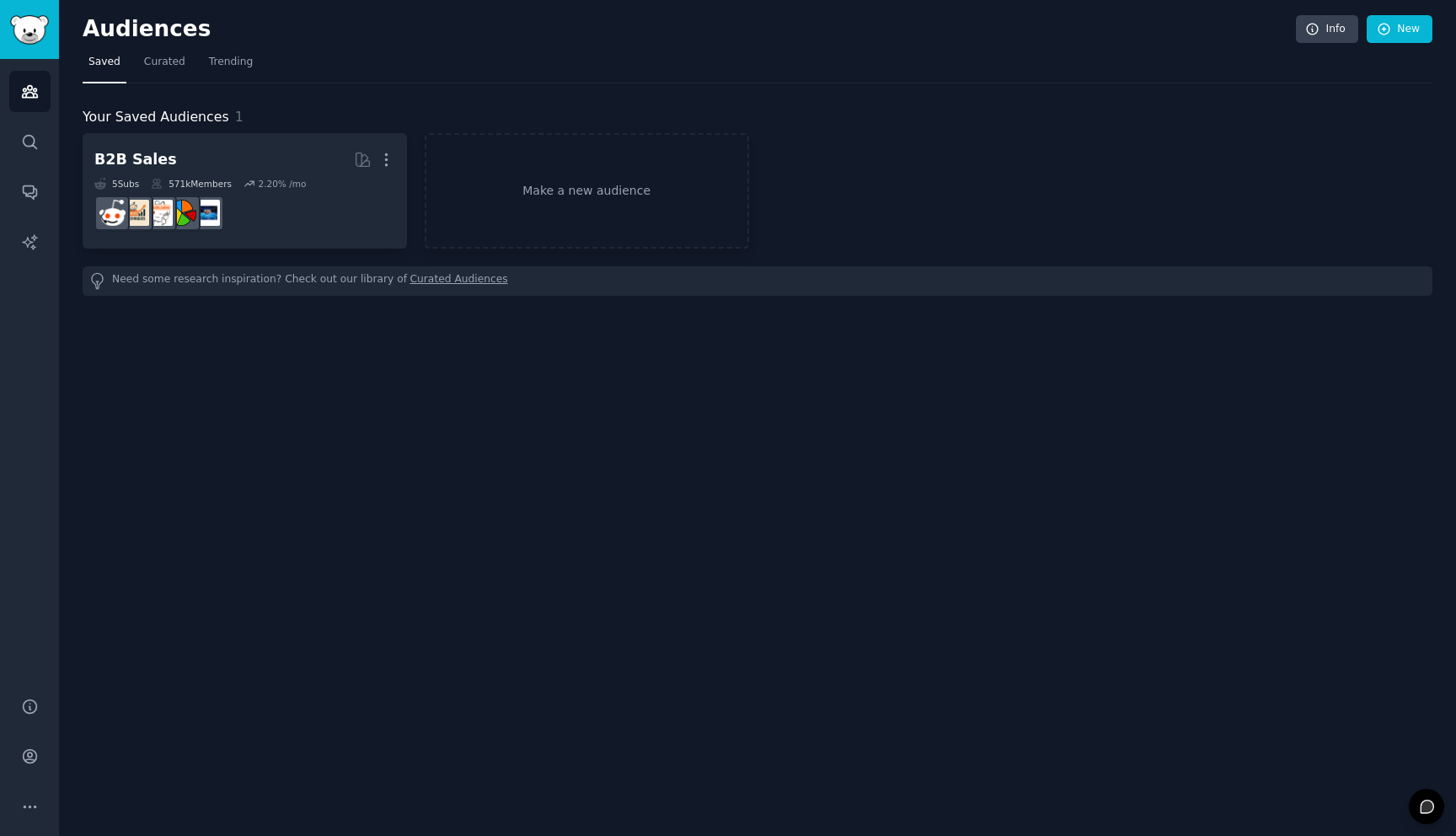
click at [85, 29] on h2 "Audiences" at bounding box center [689, 29] width 1213 height 27
click at [141, 64] on link "Curated" at bounding box center [164, 66] width 53 height 34
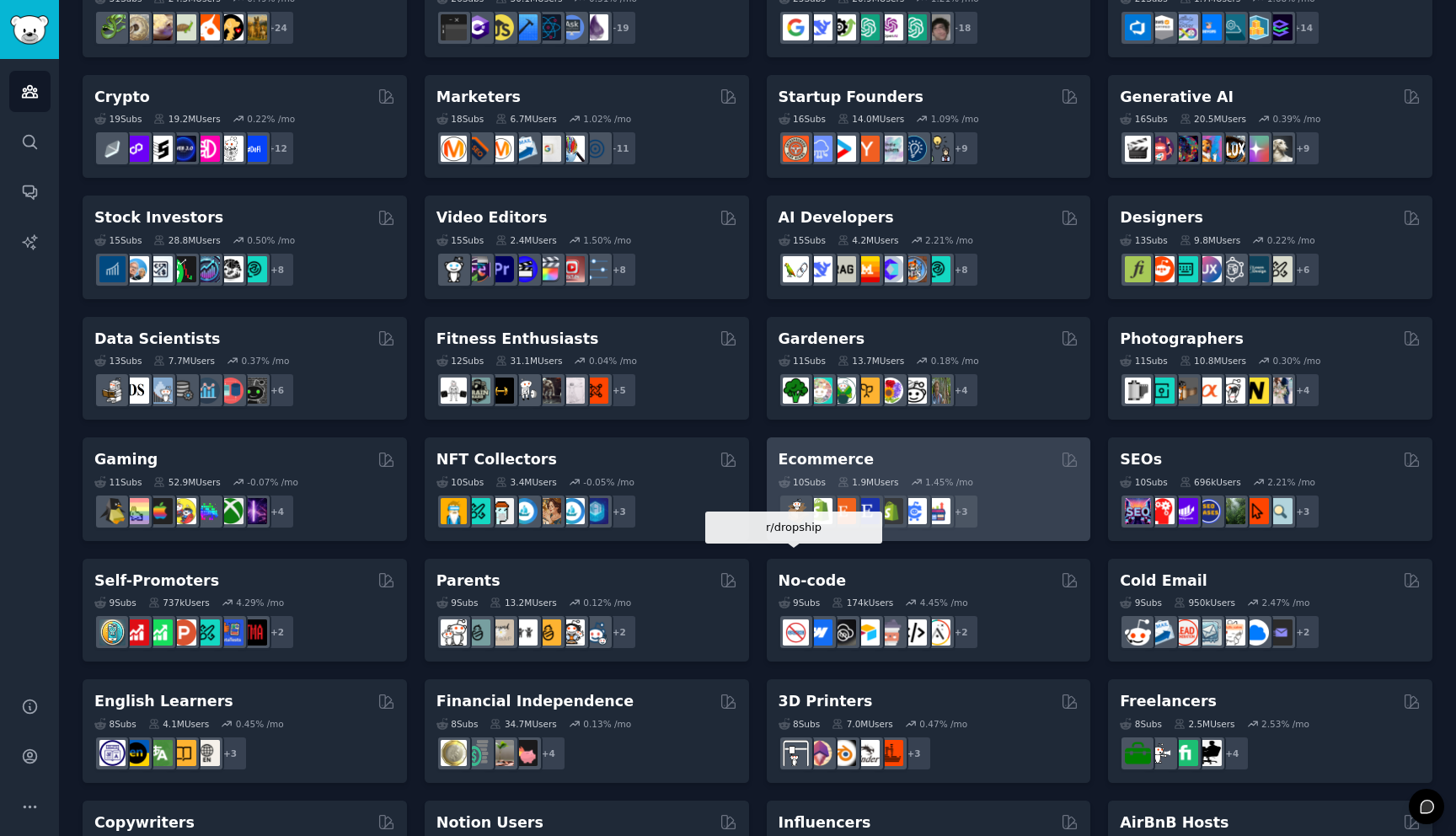
scroll to position [181, 0]
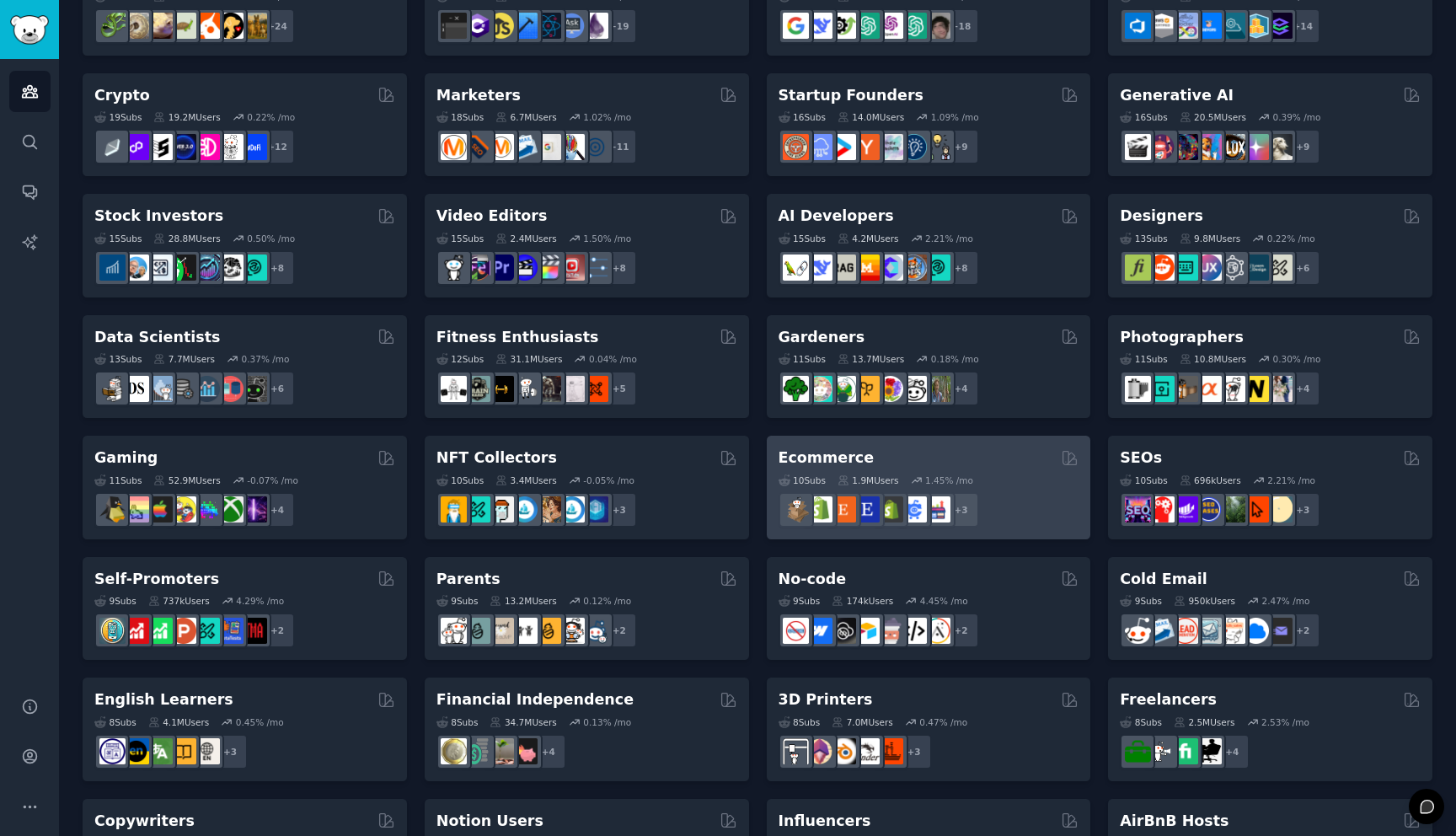
click at [843, 465] on h2 "Ecommerce" at bounding box center [827, 457] width 96 height 21
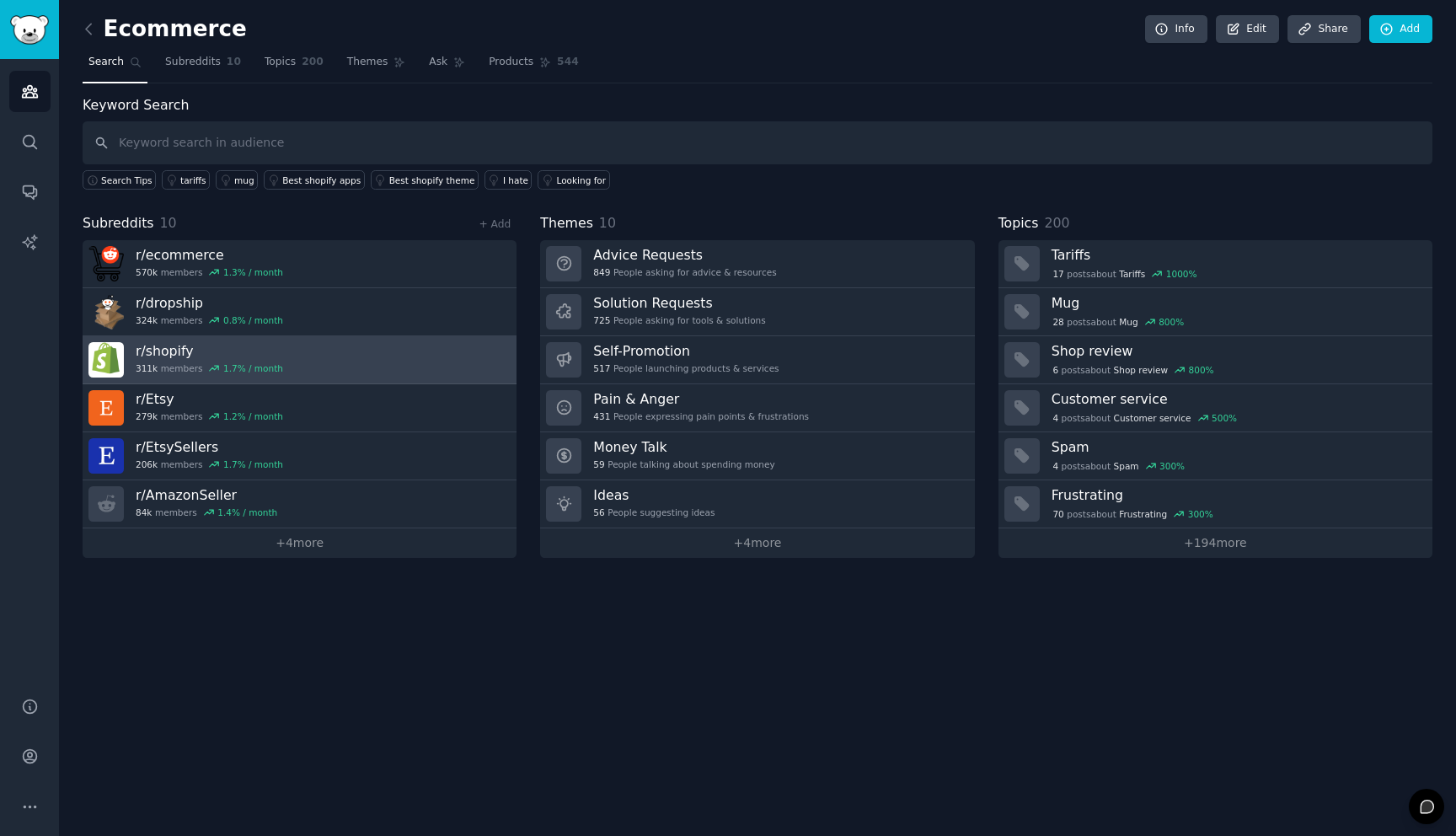
click at [310, 368] on link "r/ shopify 311k members 1.7 % / month" at bounding box center [299, 359] width 434 height 48
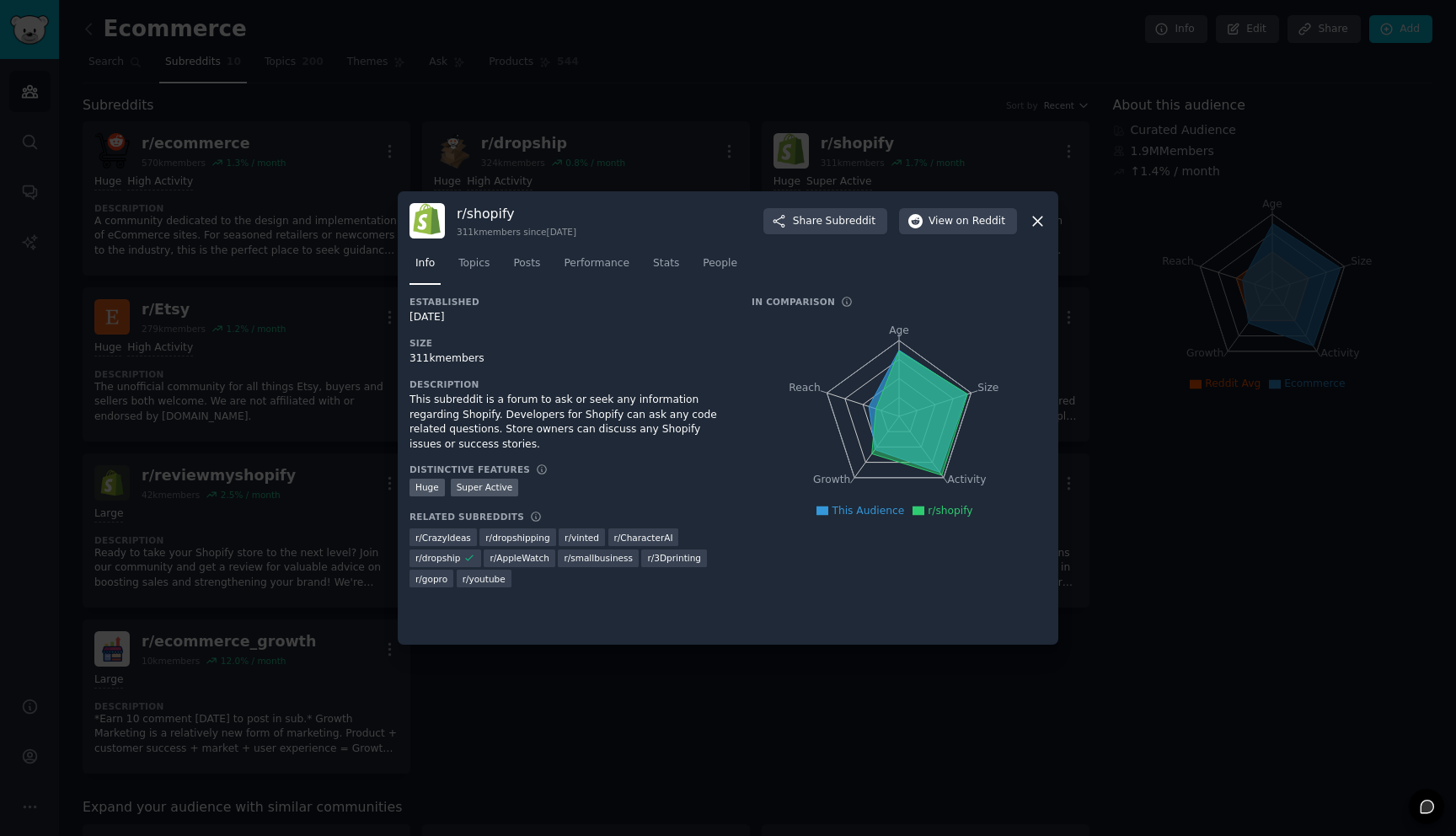
click at [1041, 224] on icon at bounding box center [1037, 221] width 9 height 9
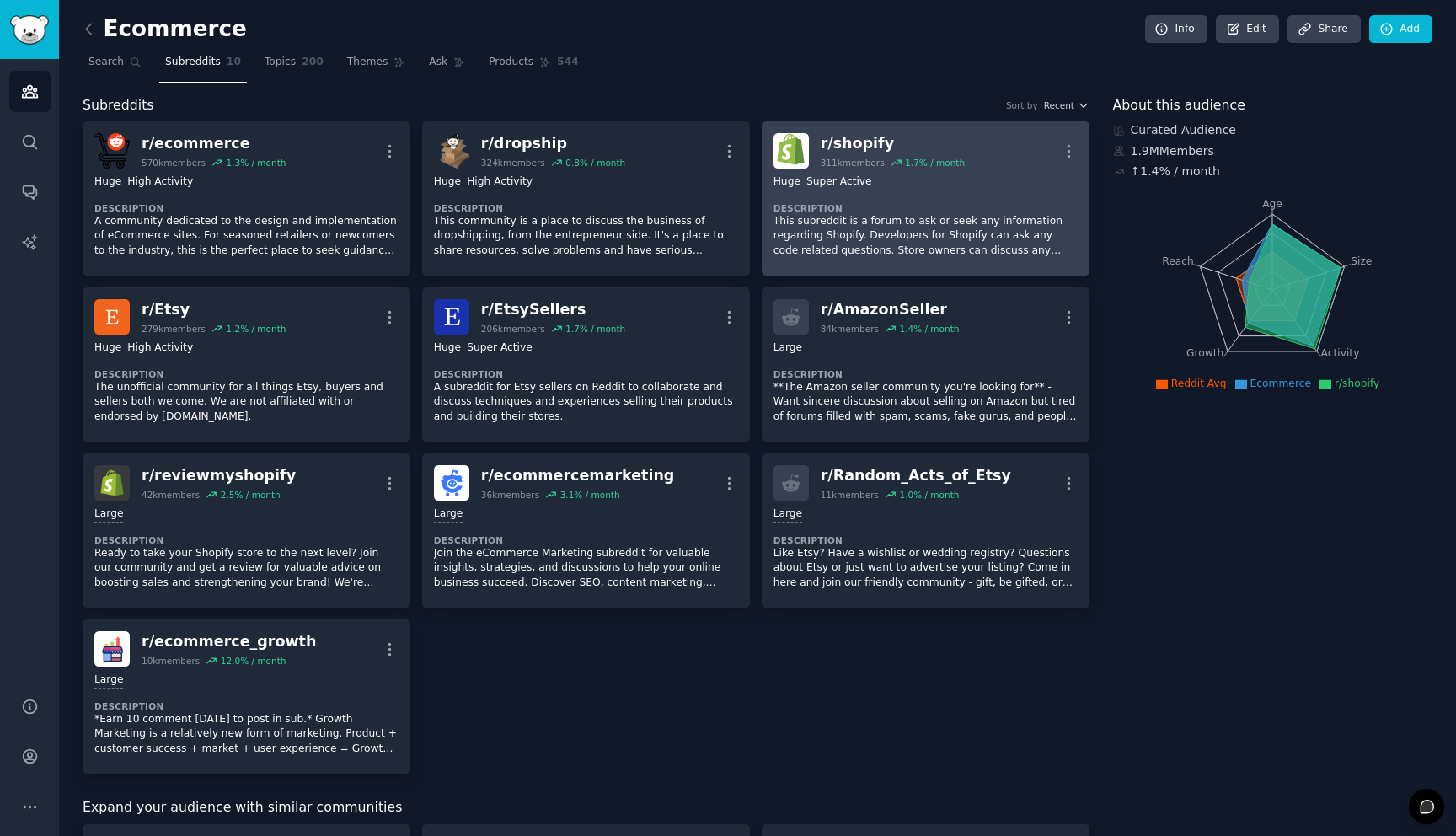
click at [855, 146] on div "r/ shopify" at bounding box center [893, 143] width 144 height 21
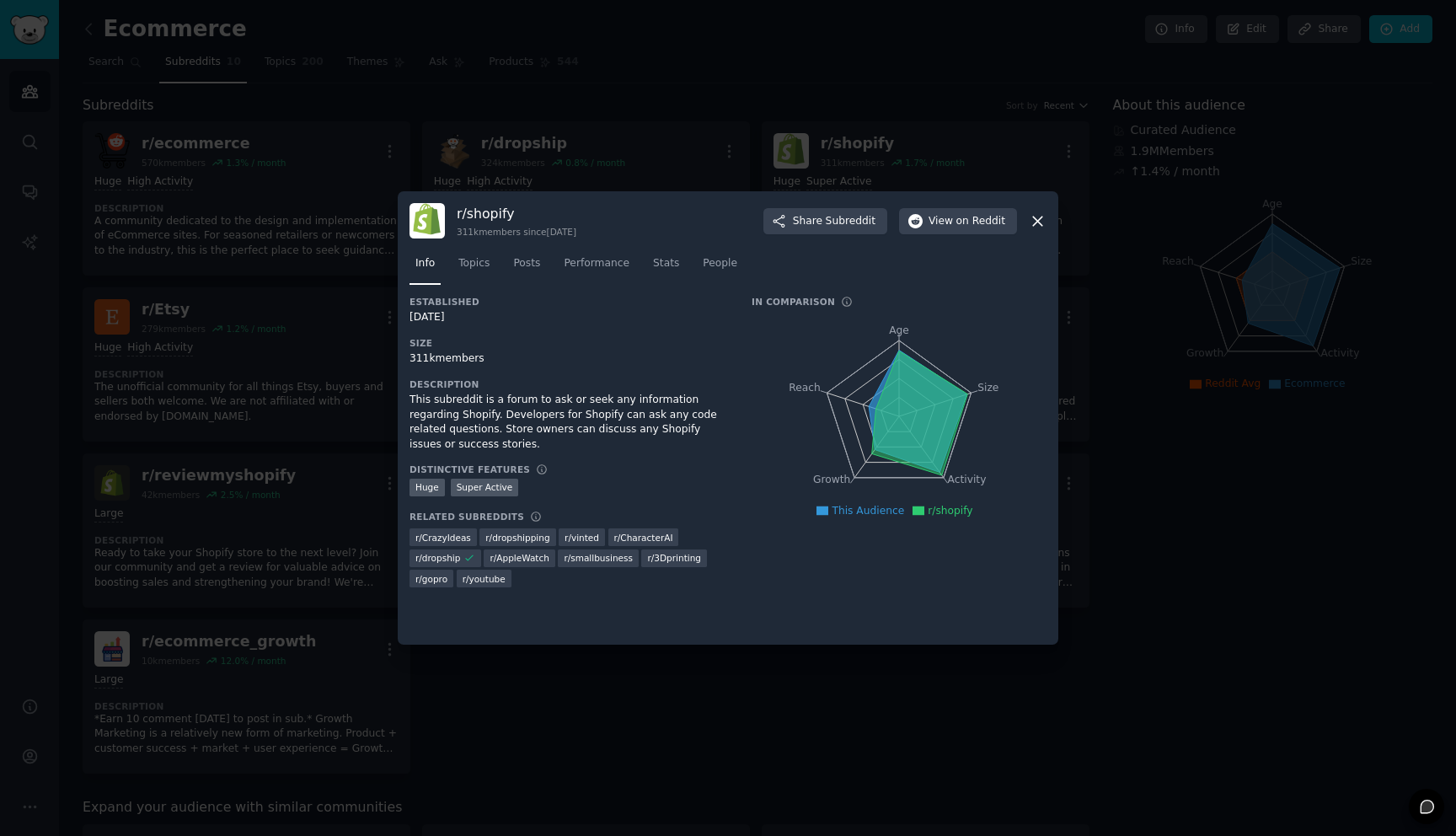
click at [1038, 220] on icon at bounding box center [1037, 221] width 9 height 9
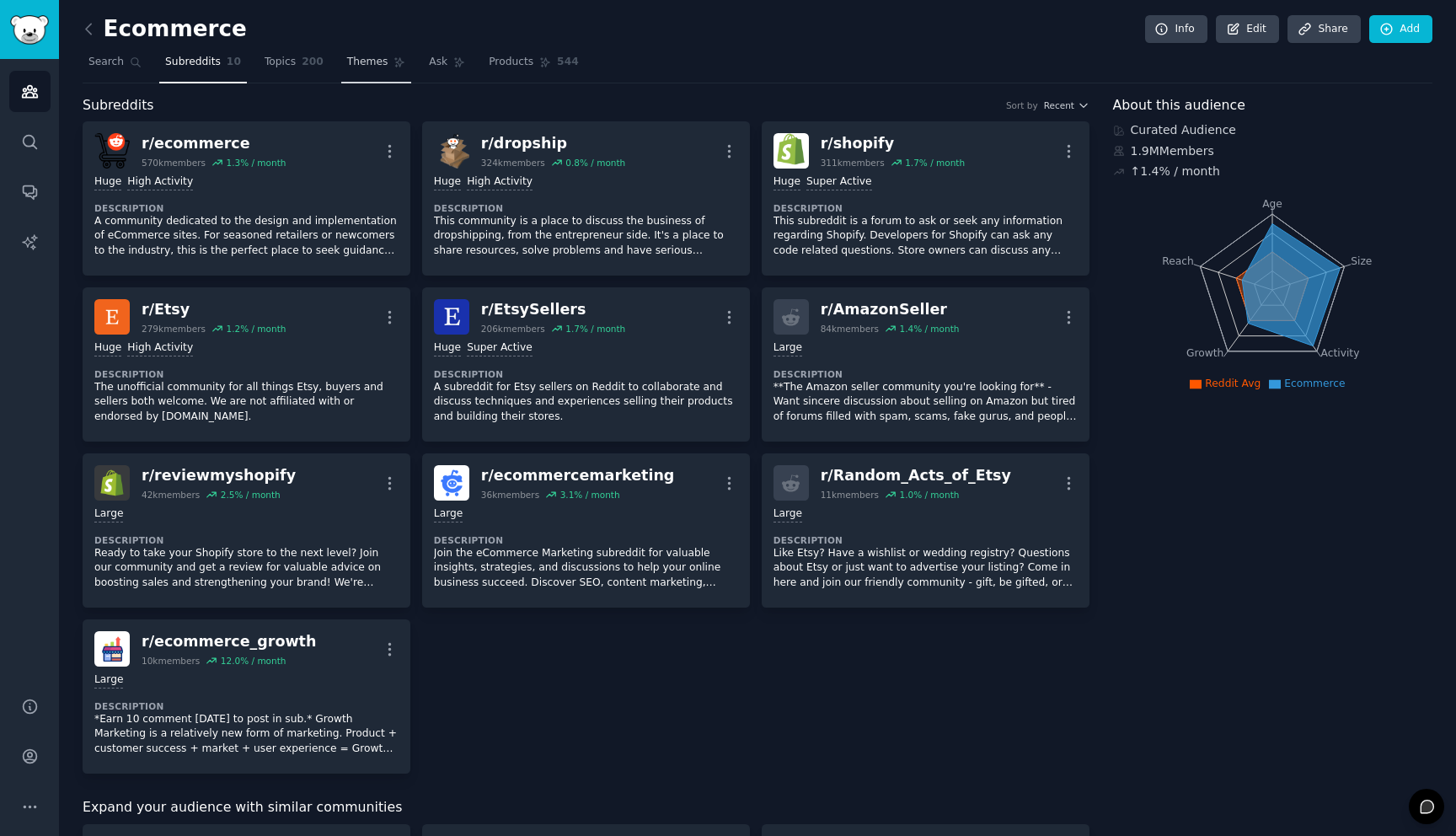
click at [359, 67] on span "Themes" at bounding box center [368, 62] width 41 height 15
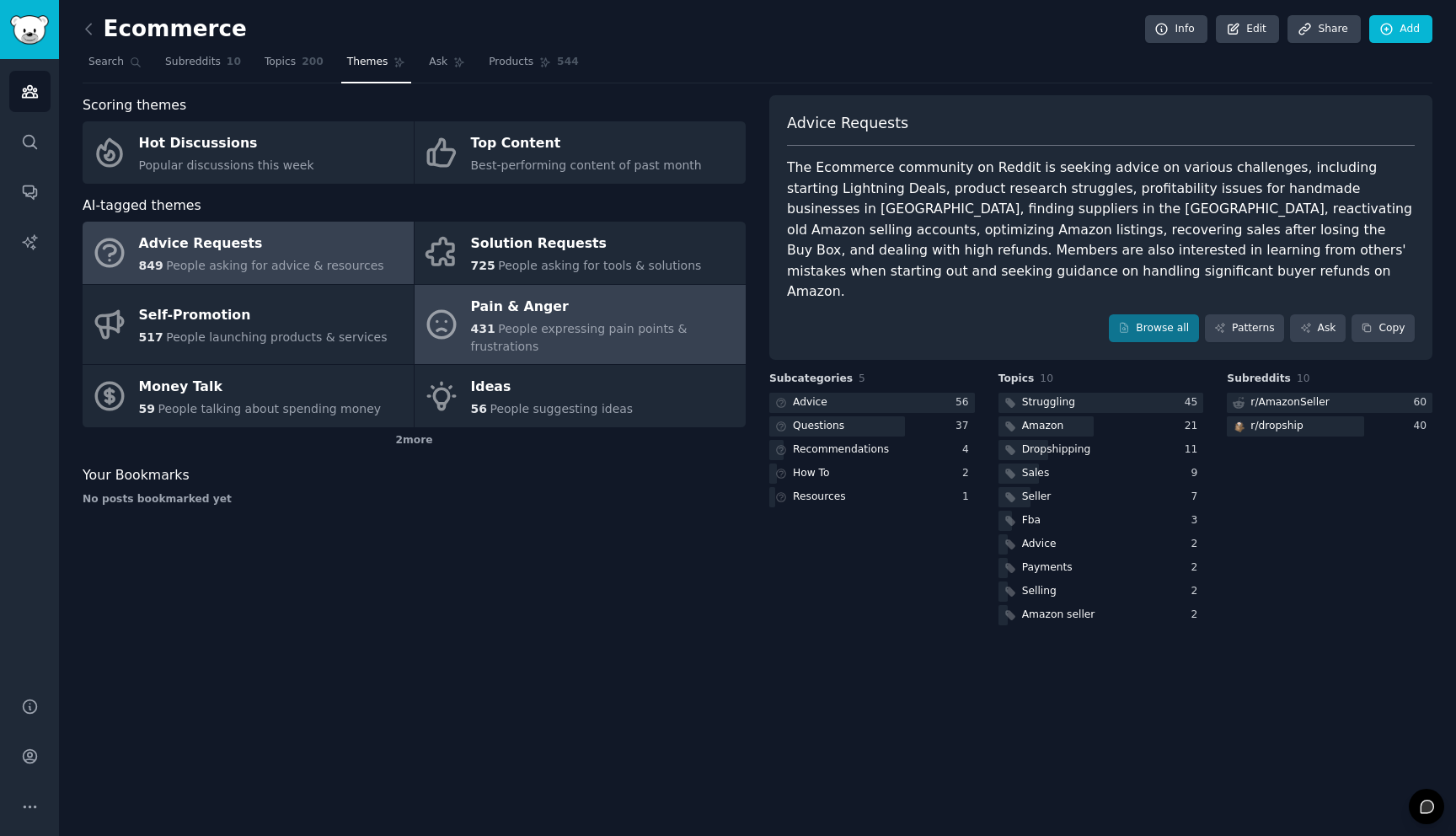
click at [569, 299] on div "Pain & Anger" at bounding box center [603, 306] width 266 height 27
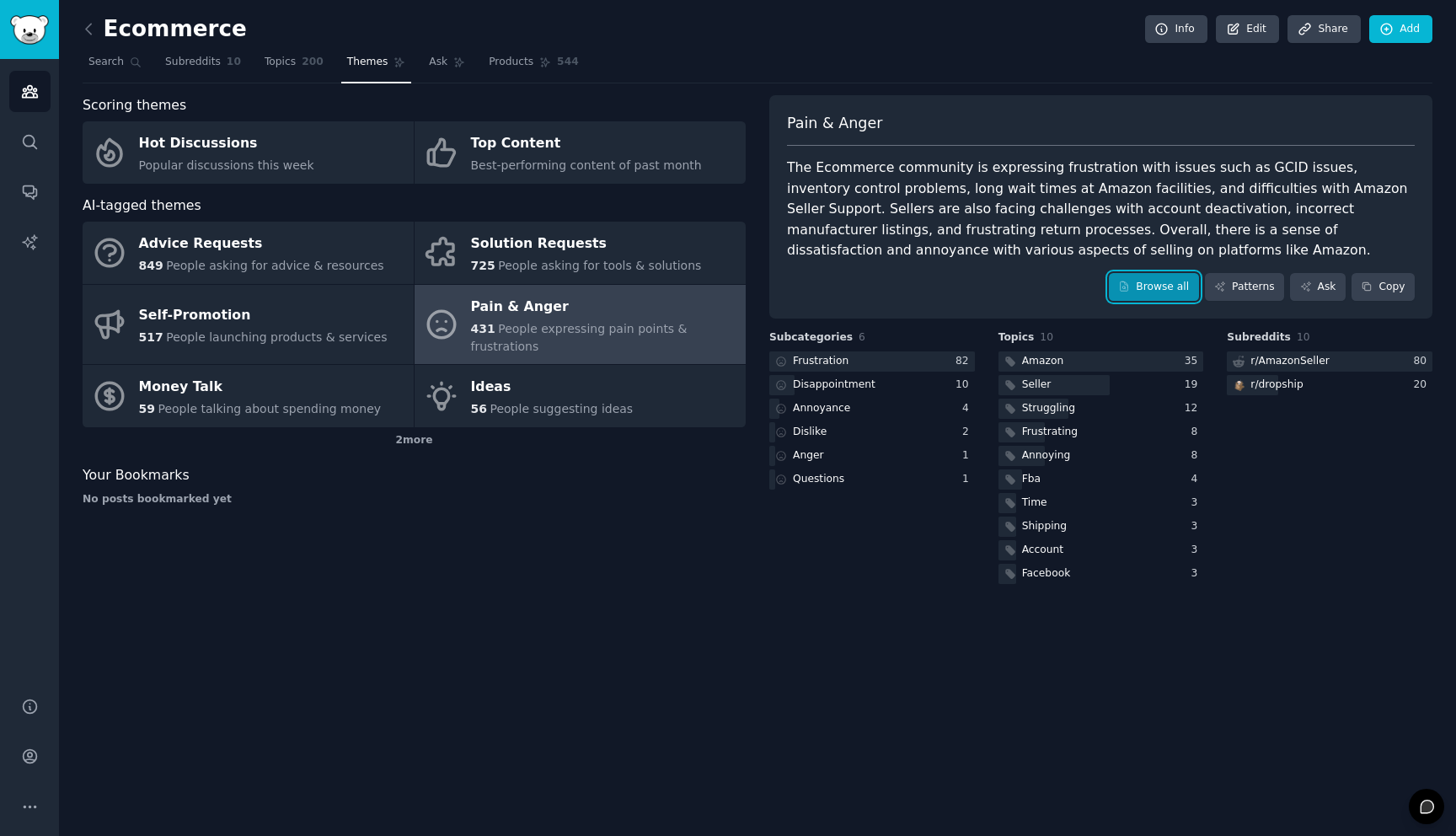
click at [1170, 285] on link "Browse all" at bounding box center [1154, 287] width 91 height 29
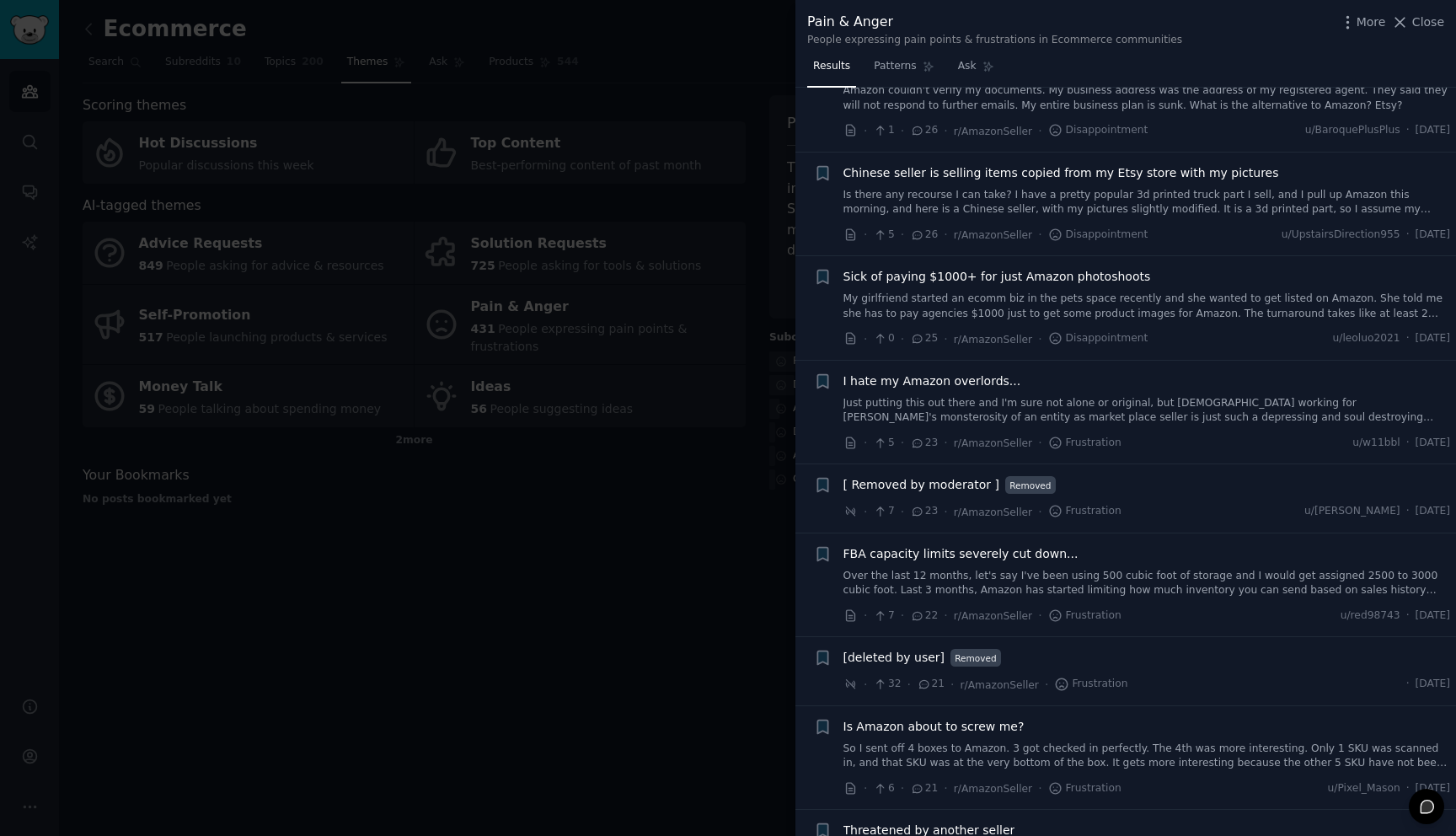
scroll to position [1210, 0]
click at [1239, 294] on link "My girlfriend started an ecomm biz in the pets space recently and she wanted to…" at bounding box center [1147, 304] width 607 height 30
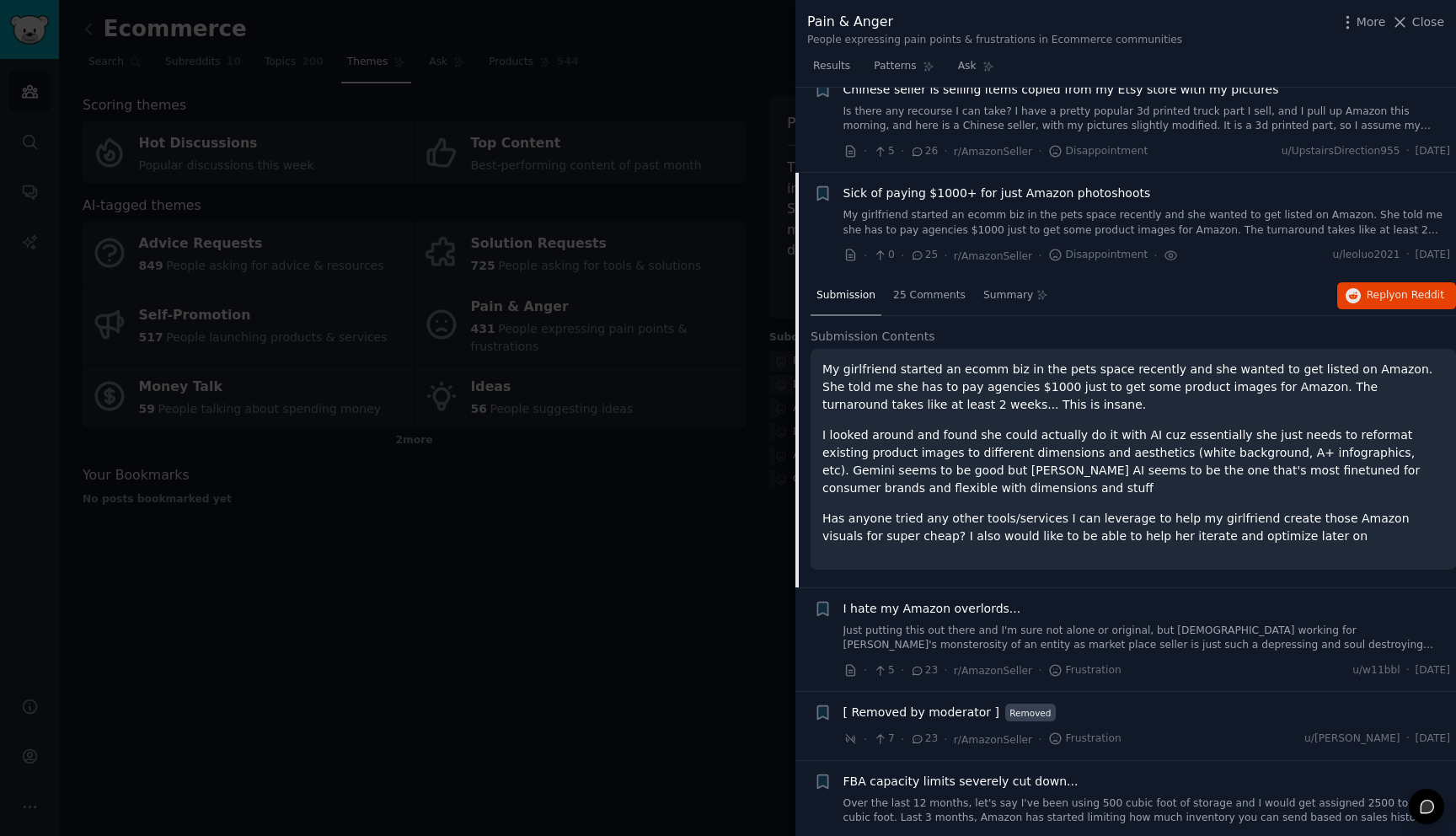
scroll to position [1270, 0]
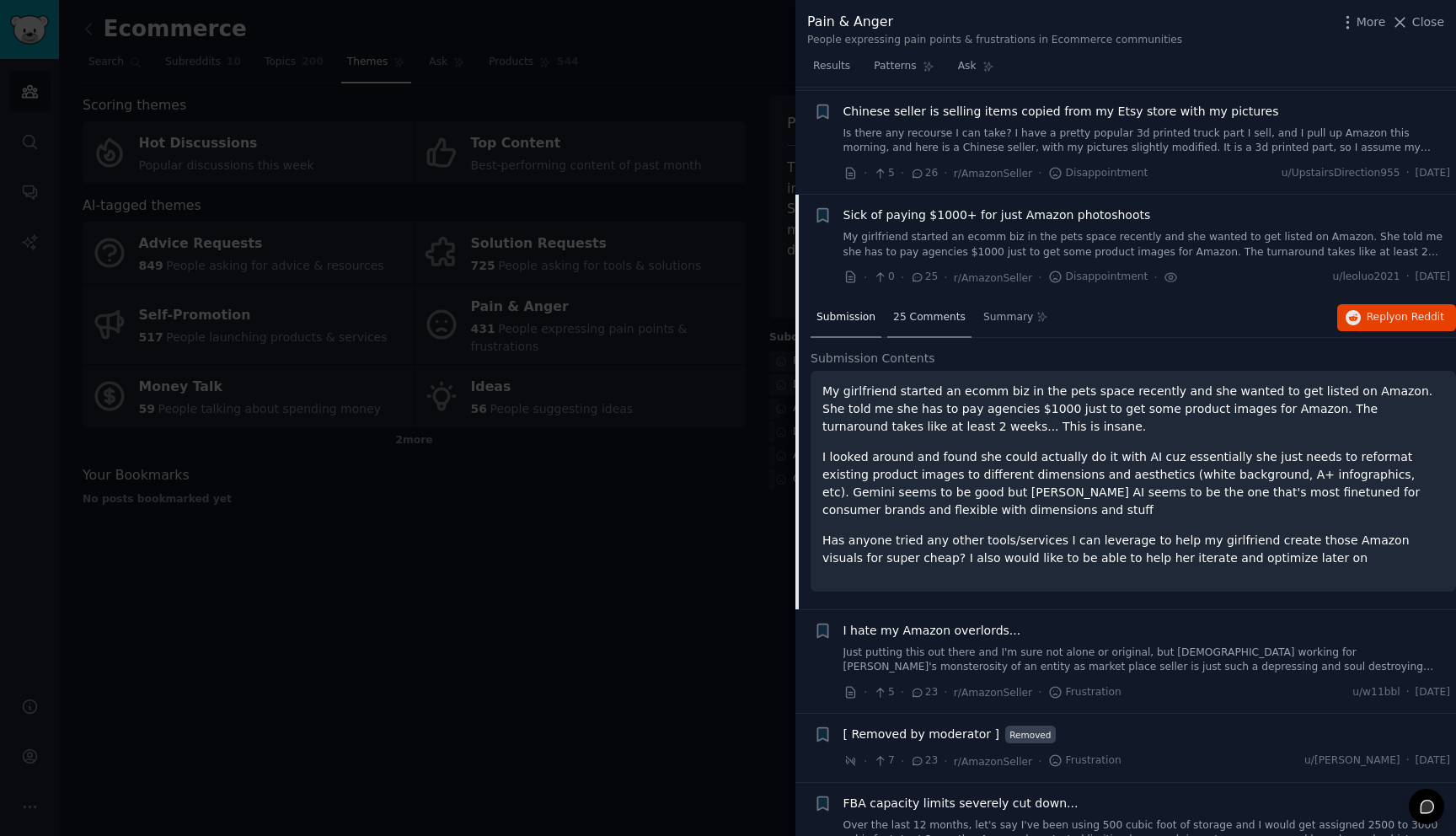
click at [946, 311] on div "25 Comments" at bounding box center [929, 318] width 85 height 40
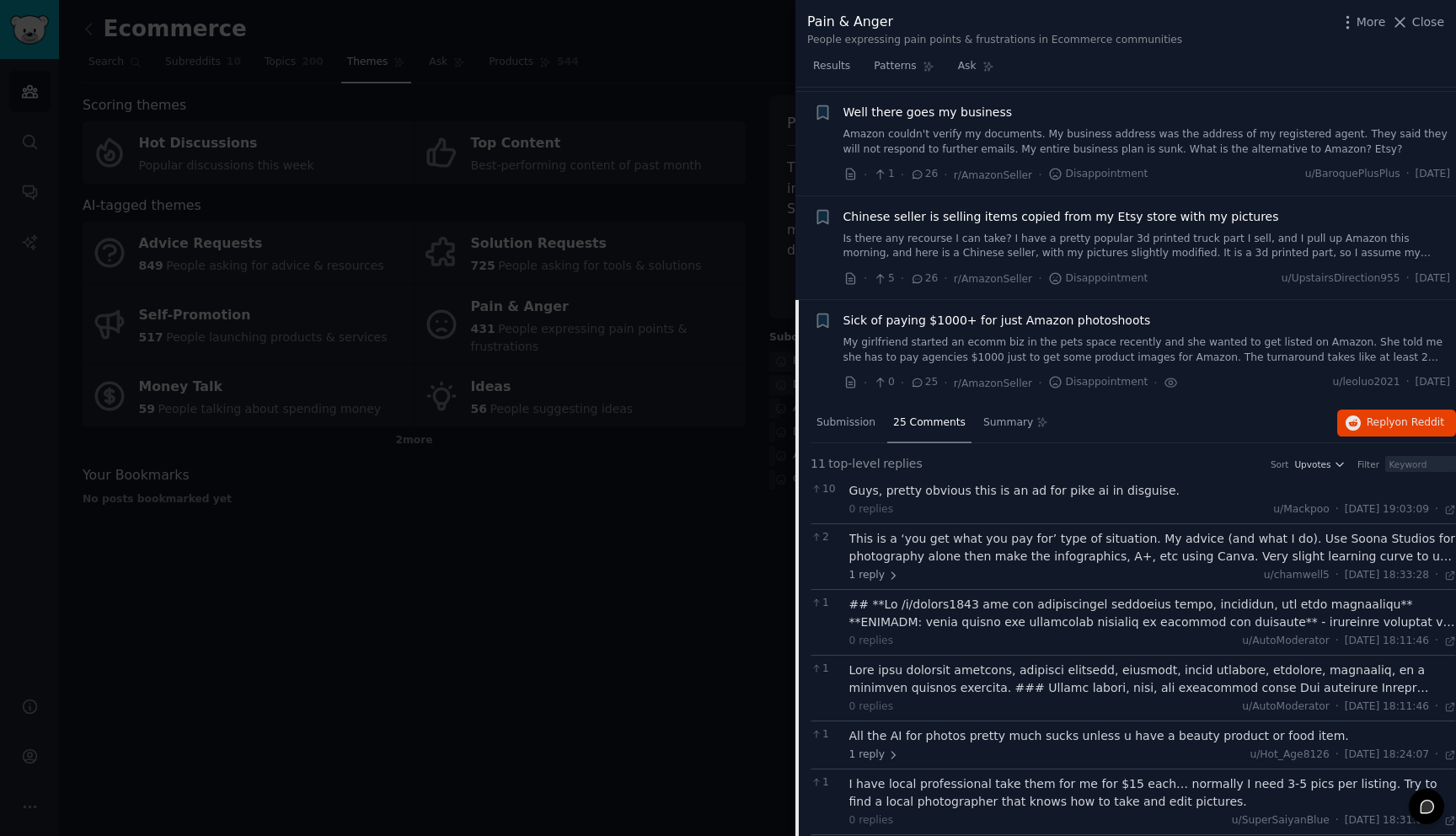
scroll to position [1160, 0]
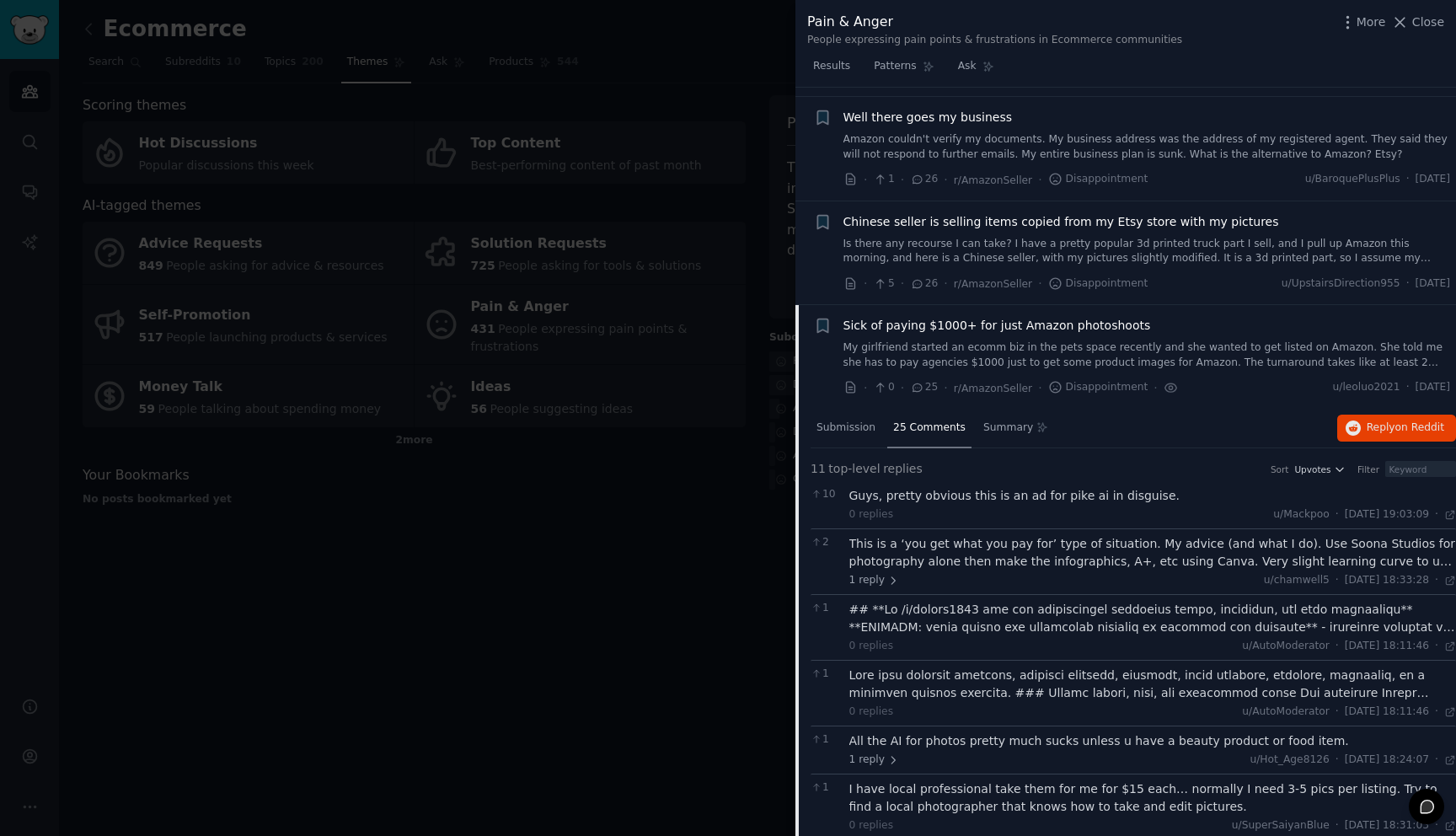
click at [884, 317] on span "Sick of paying $1000+ for just Amazon photoshoots" at bounding box center [997, 326] width 307 height 18
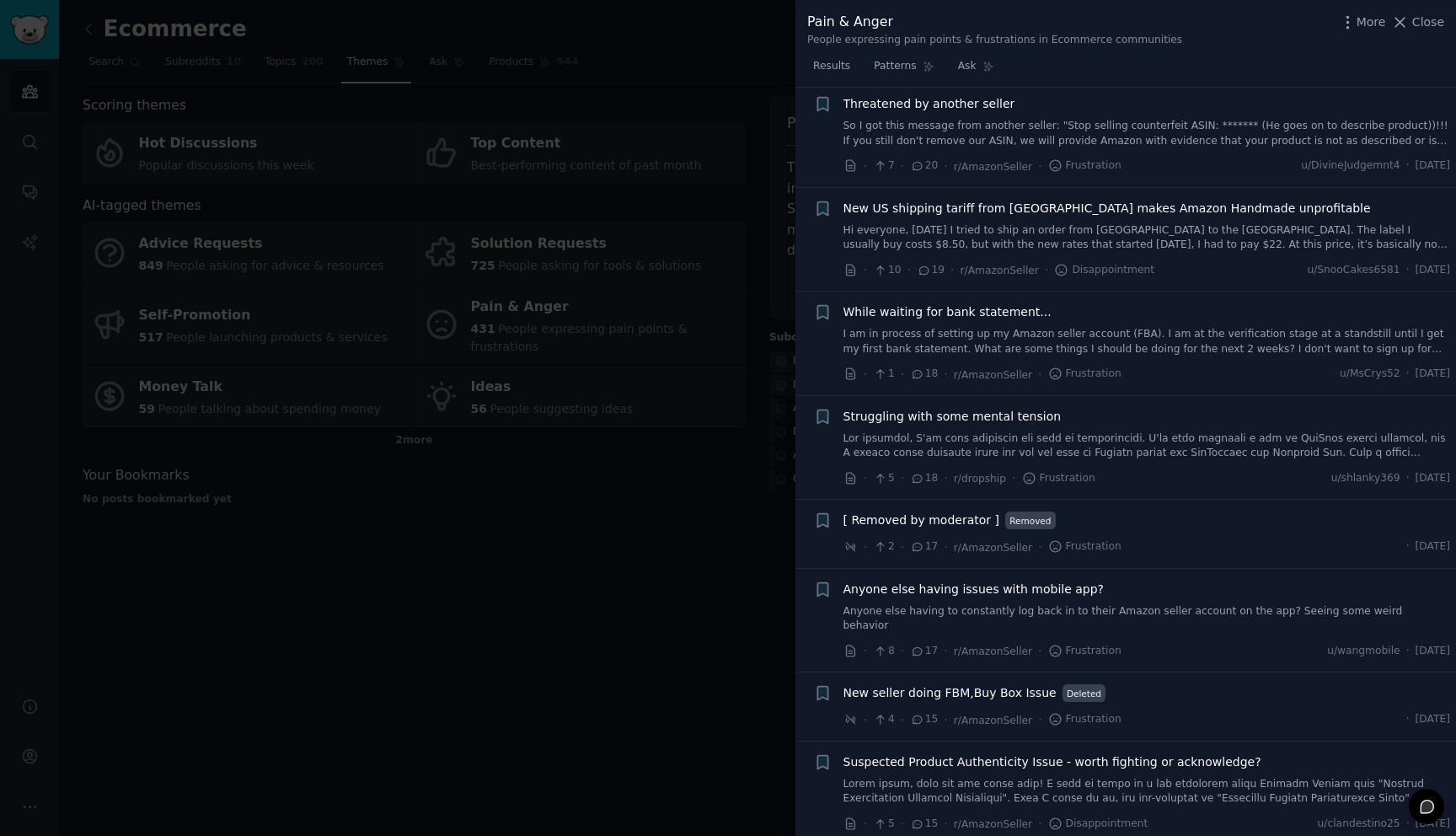
scroll to position [1941, 0]
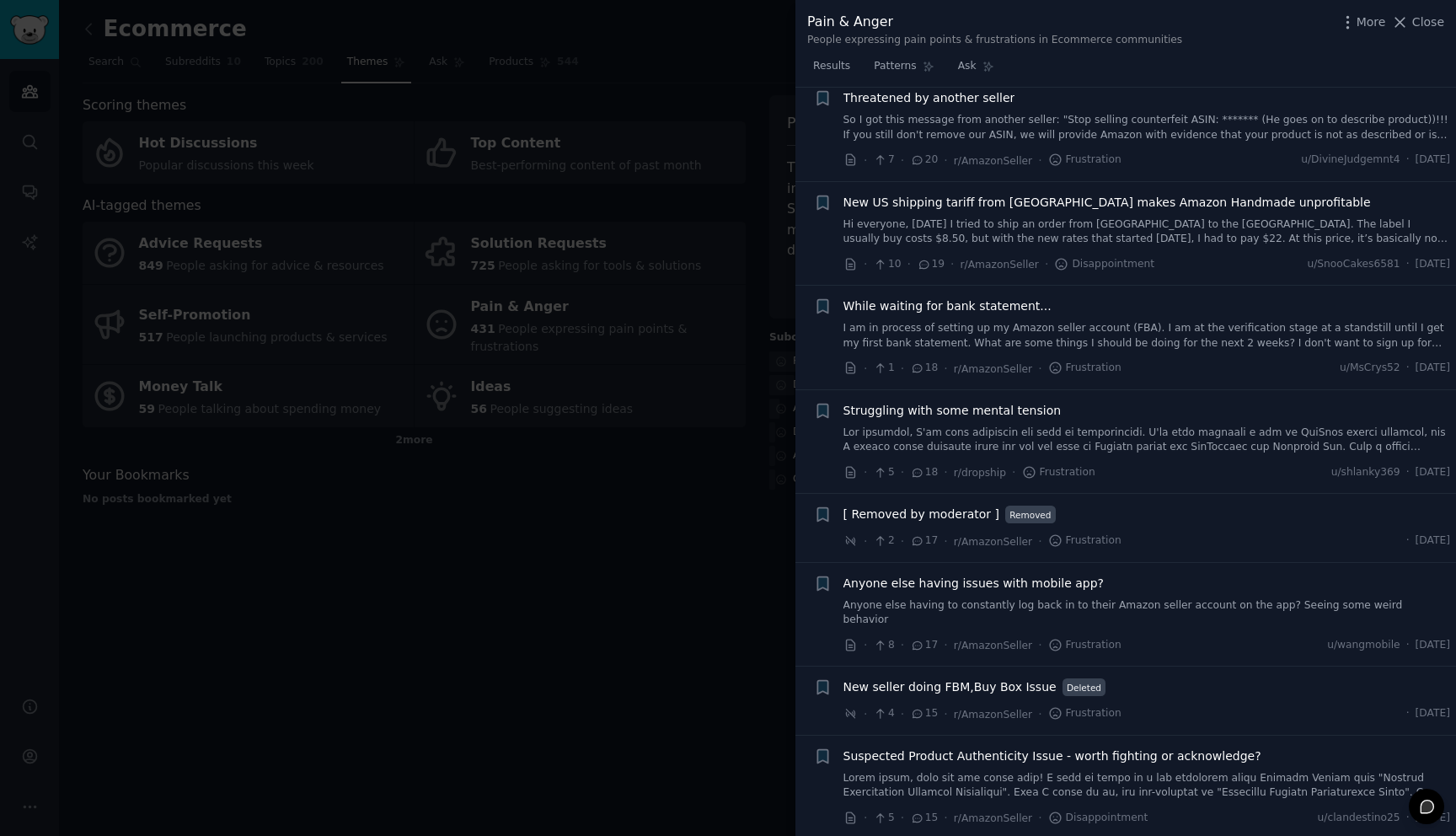
click at [664, 658] on div at bounding box center [728, 418] width 1456 height 836
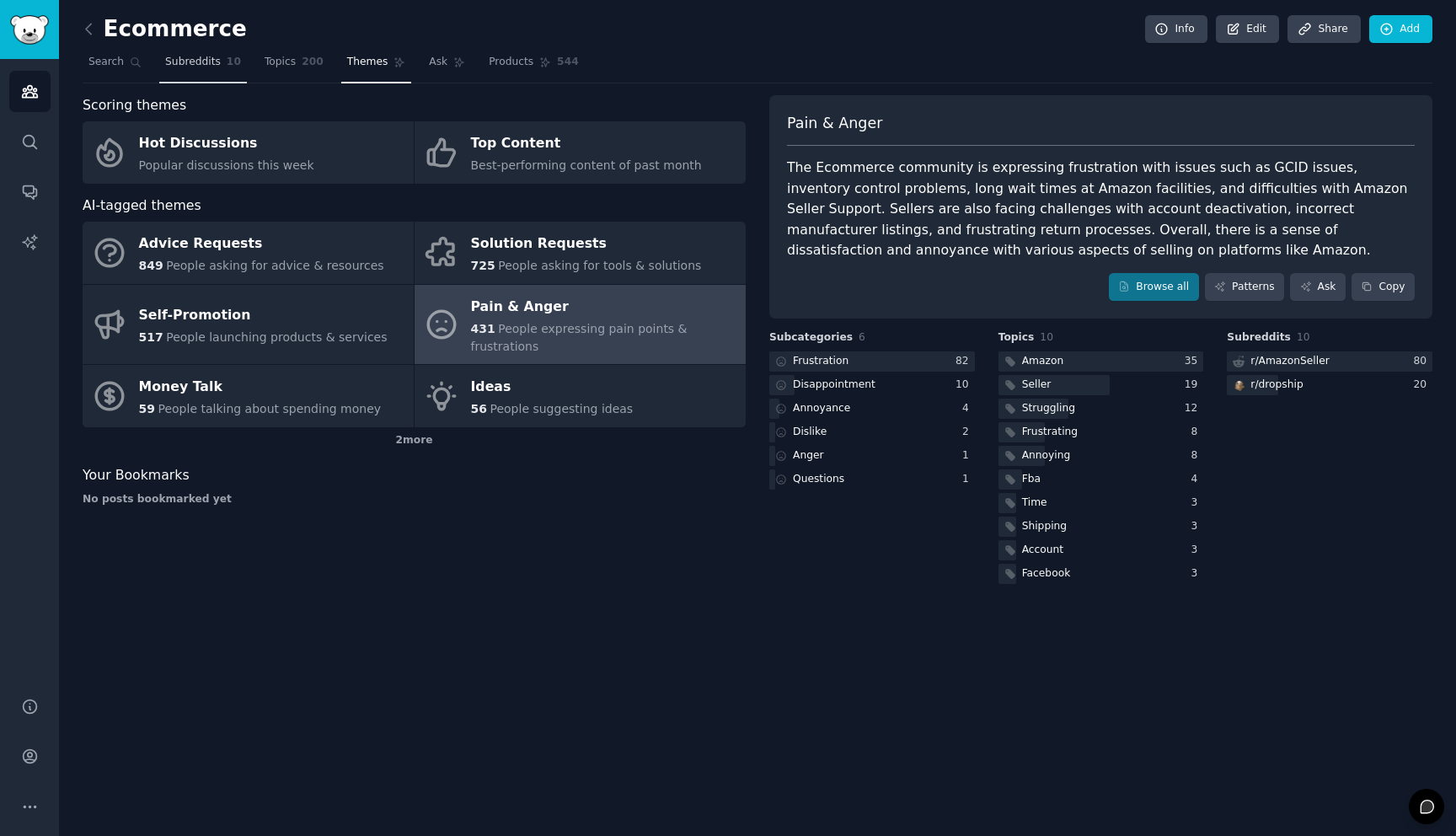
click at [198, 60] on span "Subreddits" at bounding box center [193, 62] width 55 height 15
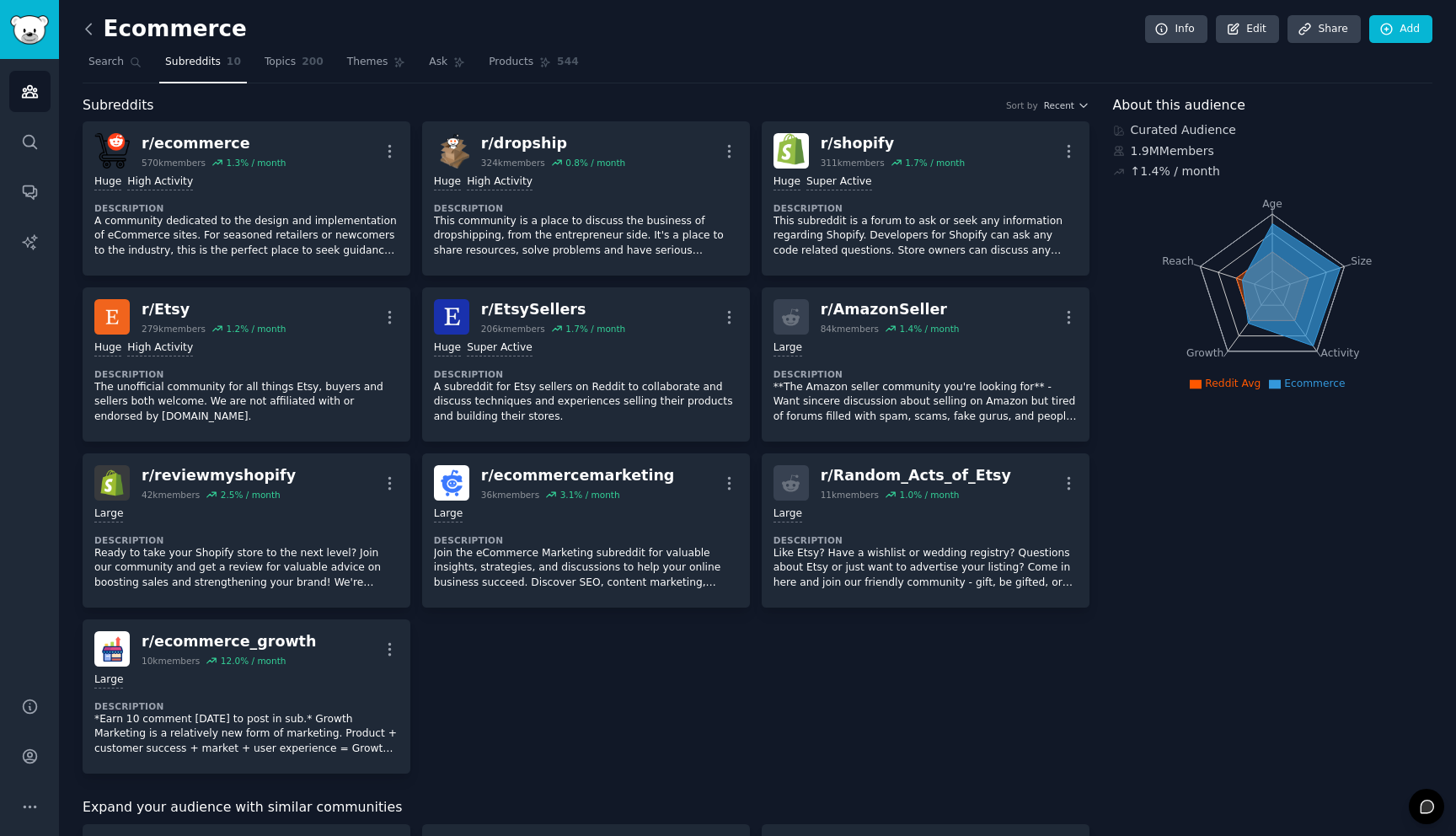
click at [87, 27] on icon at bounding box center [88, 29] width 5 height 10
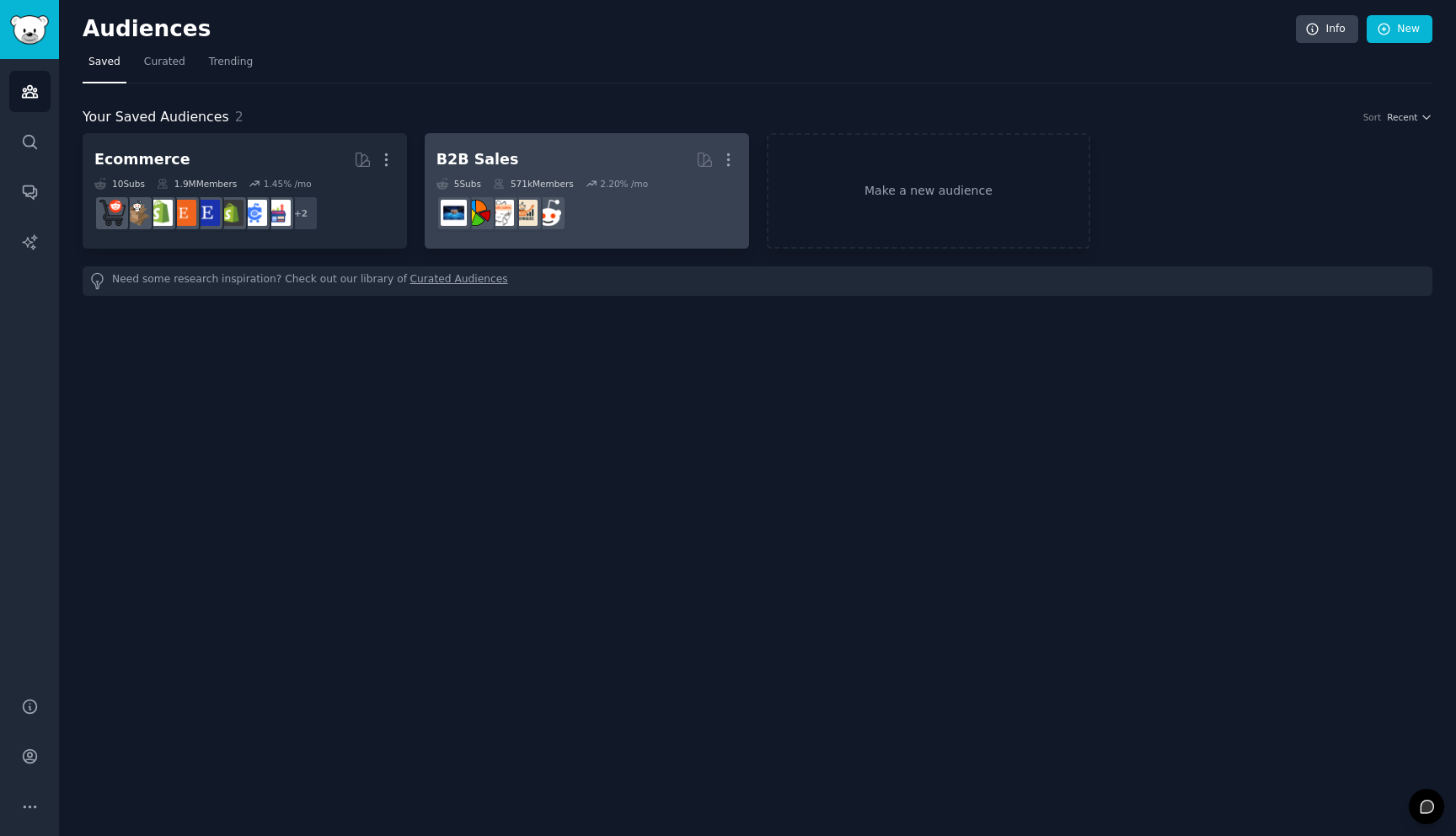
click at [492, 150] on div "B2B Sales" at bounding box center [477, 159] width 83 height 21
